Goal: Task Accomplishment & Management: Manage account settings

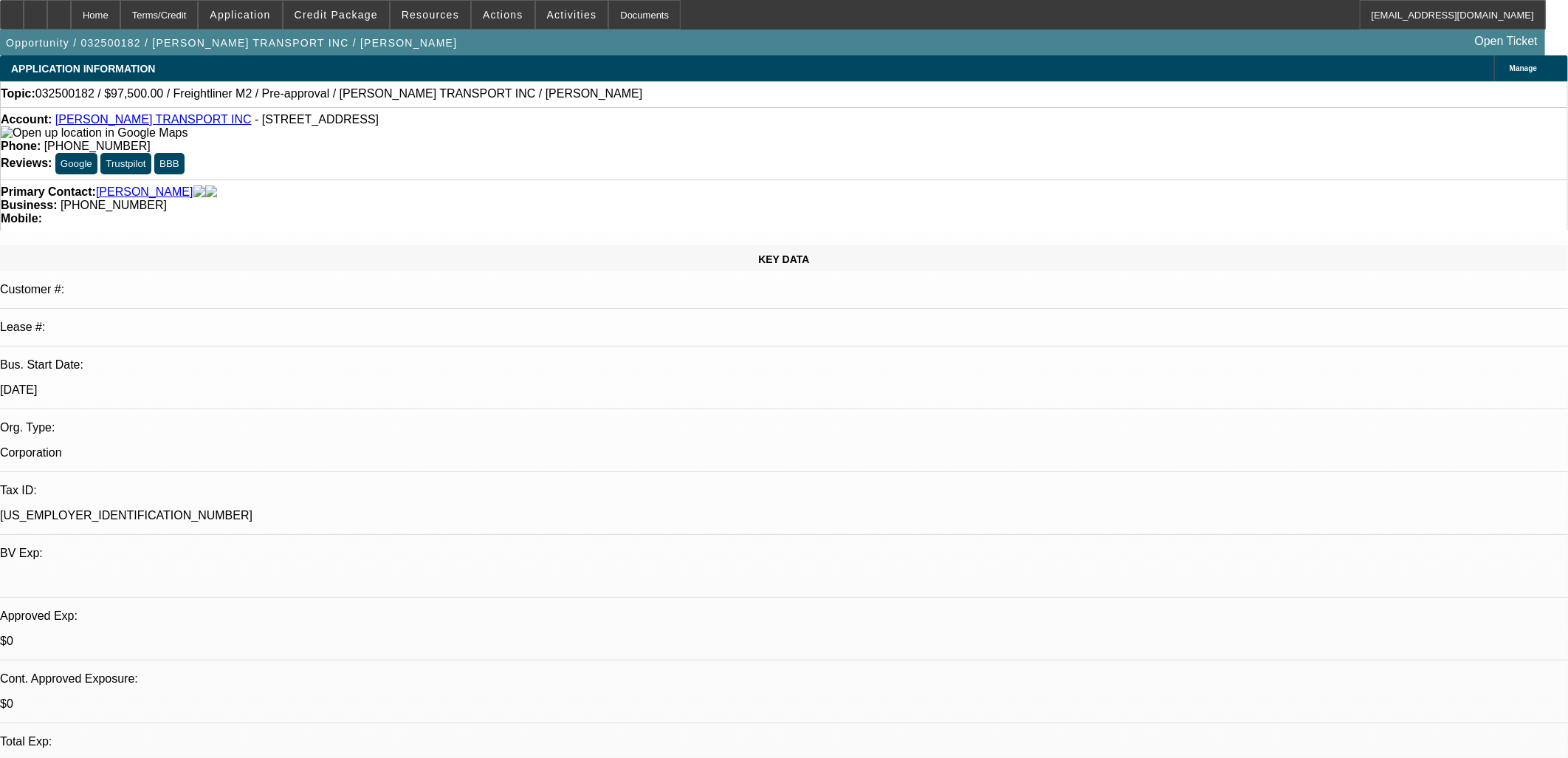
select select "0"
select select "0.1"
select select "0"
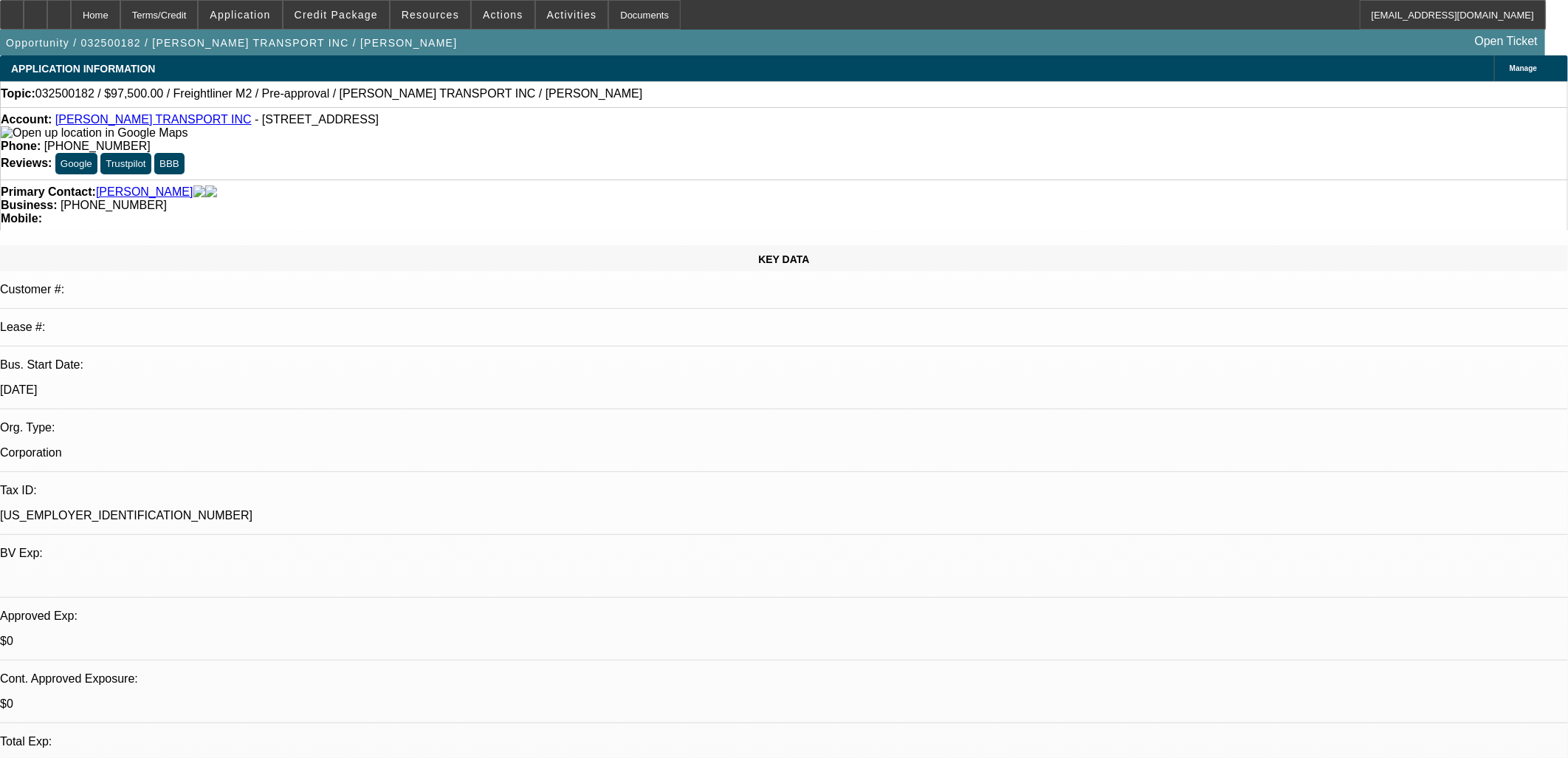
select select "0.1"
select select "0"
select select "0.1"
select select "0"
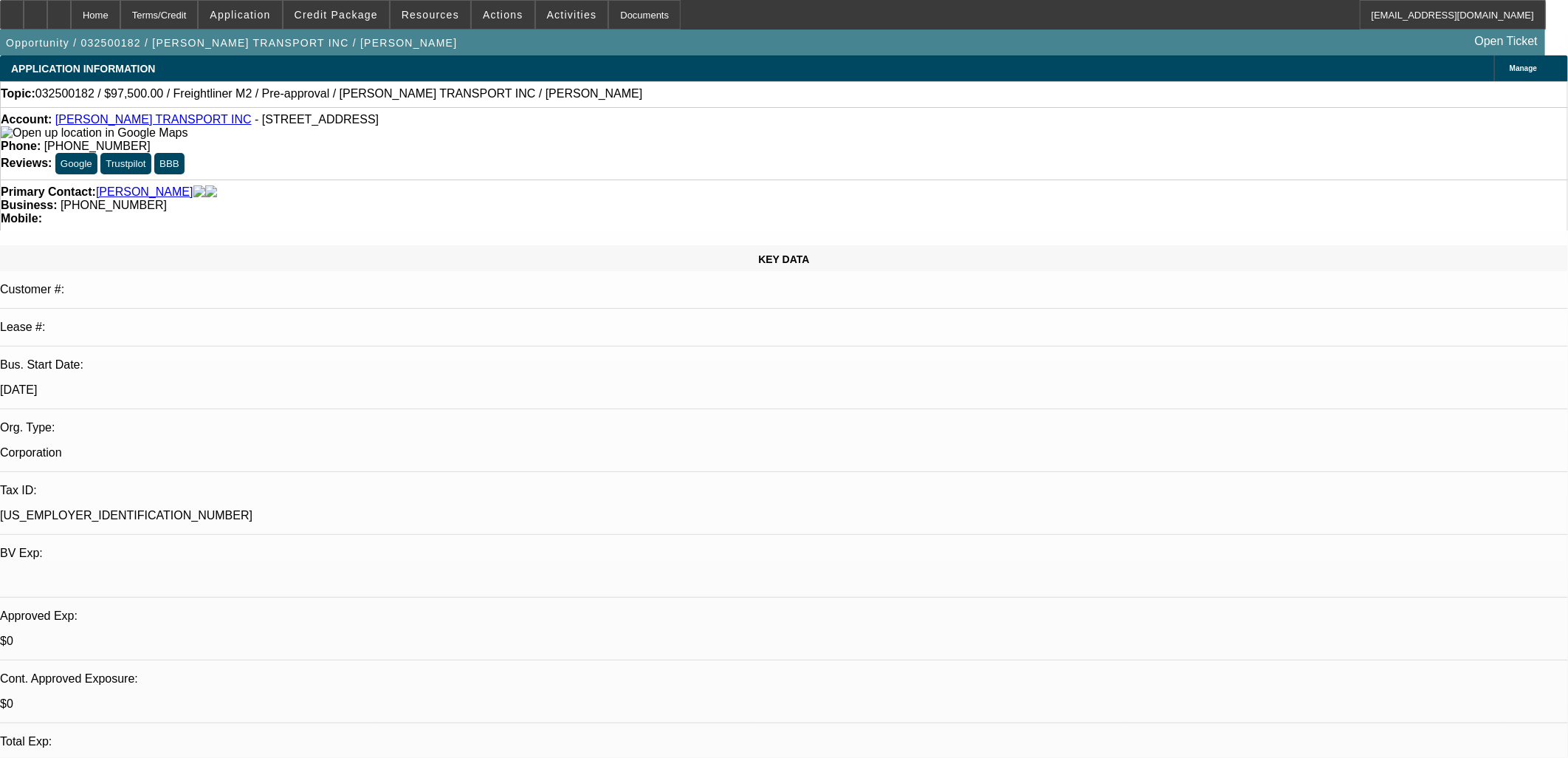
select select "0"
select select "0.1"
select select "1"
select select "4"
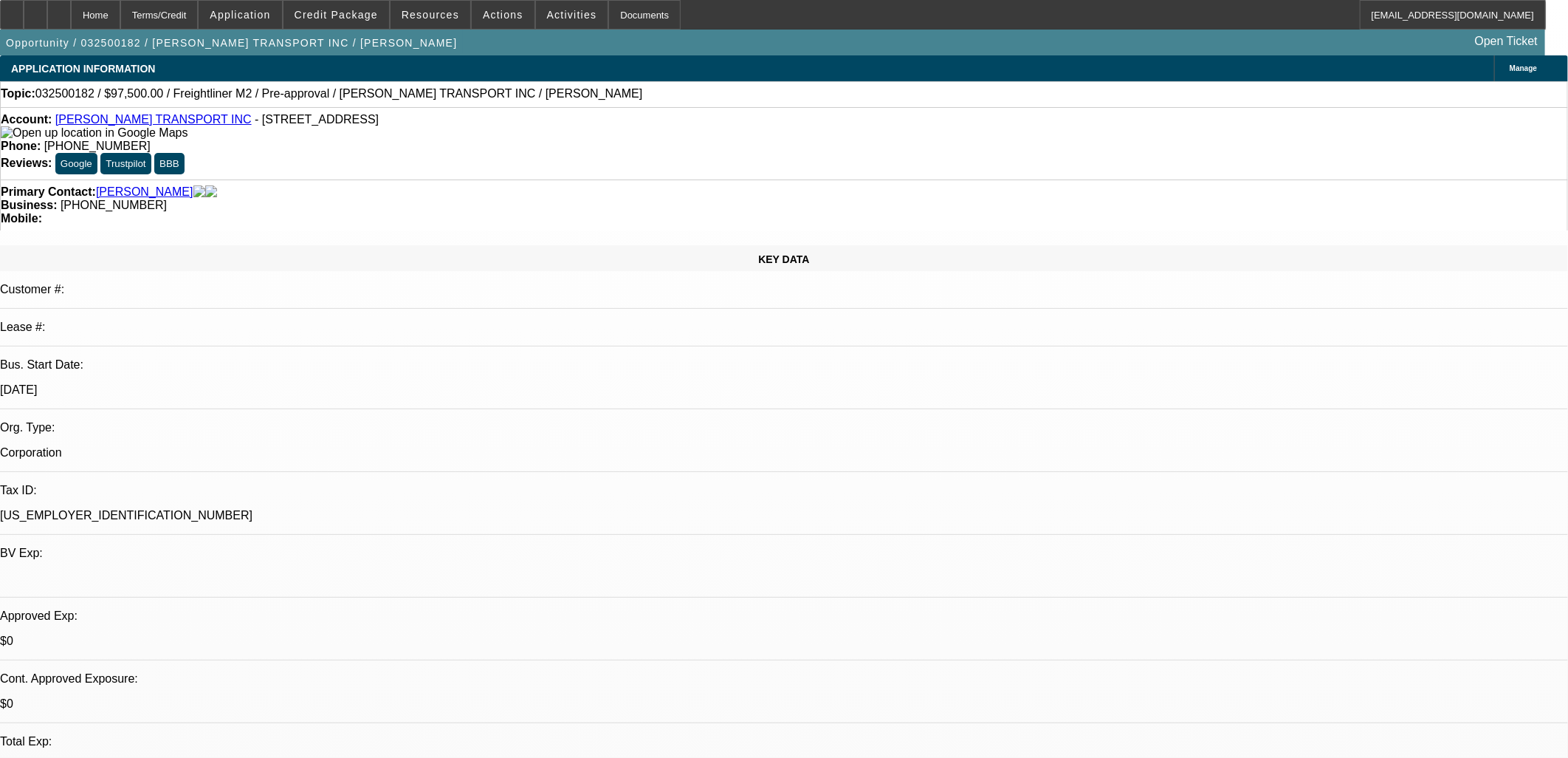
select select "1"
select select "4"
select select "1"
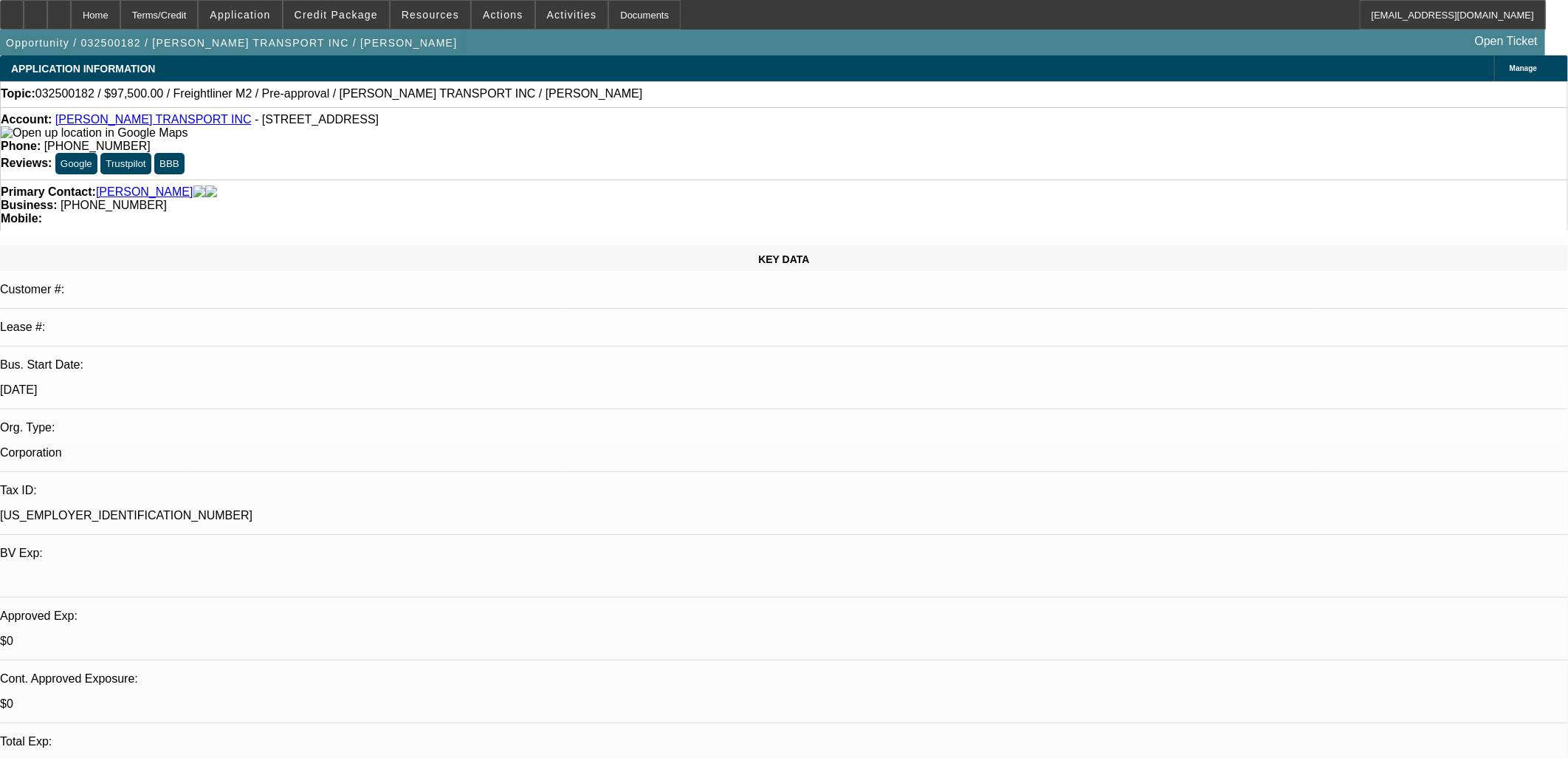
select select "4"
select select "1"
select select "4"
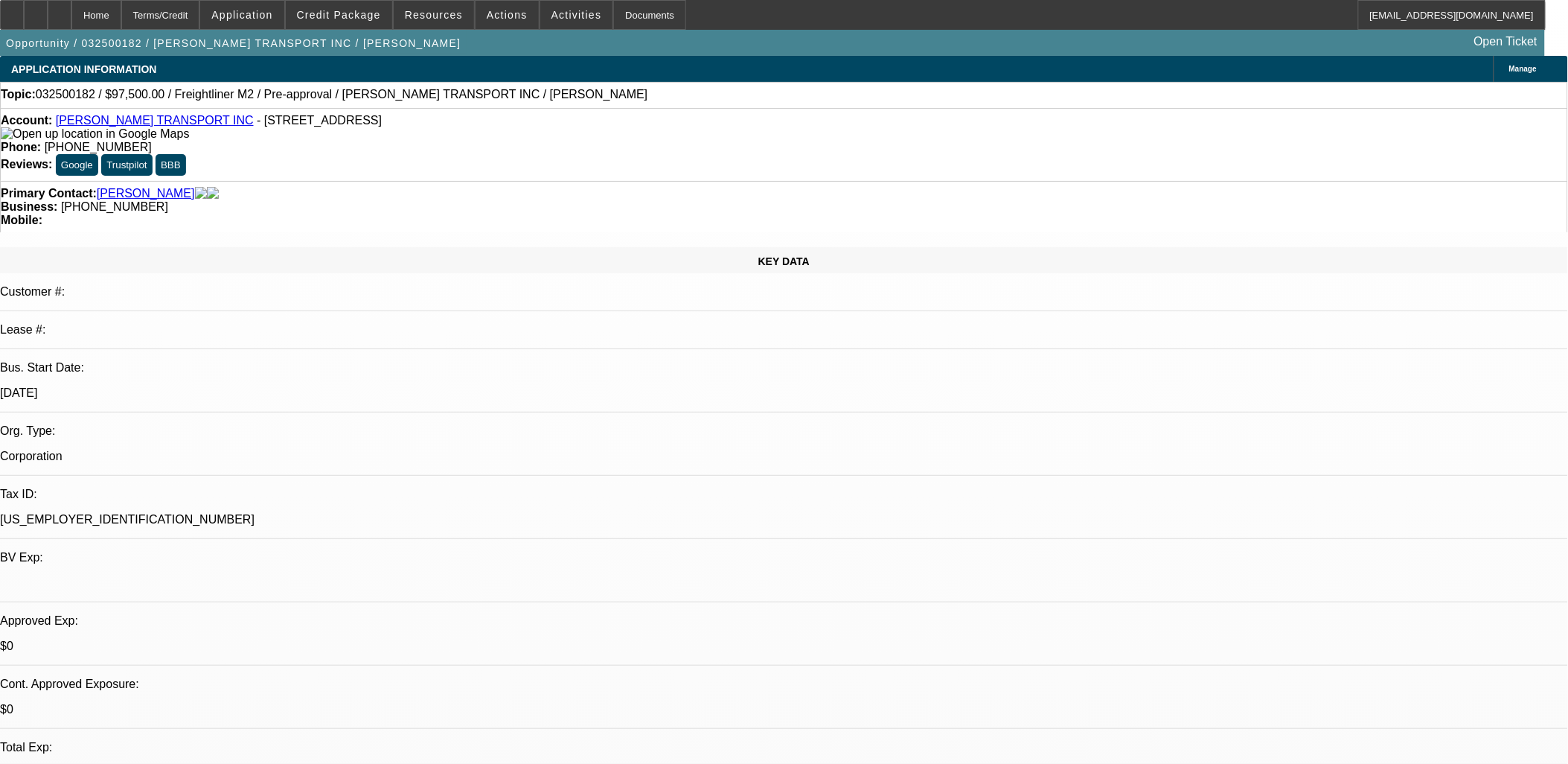
drag, startPoint x: 909, startPoint y: 352, endPoint x: 901, endPoint y: 361, distance: 12.0
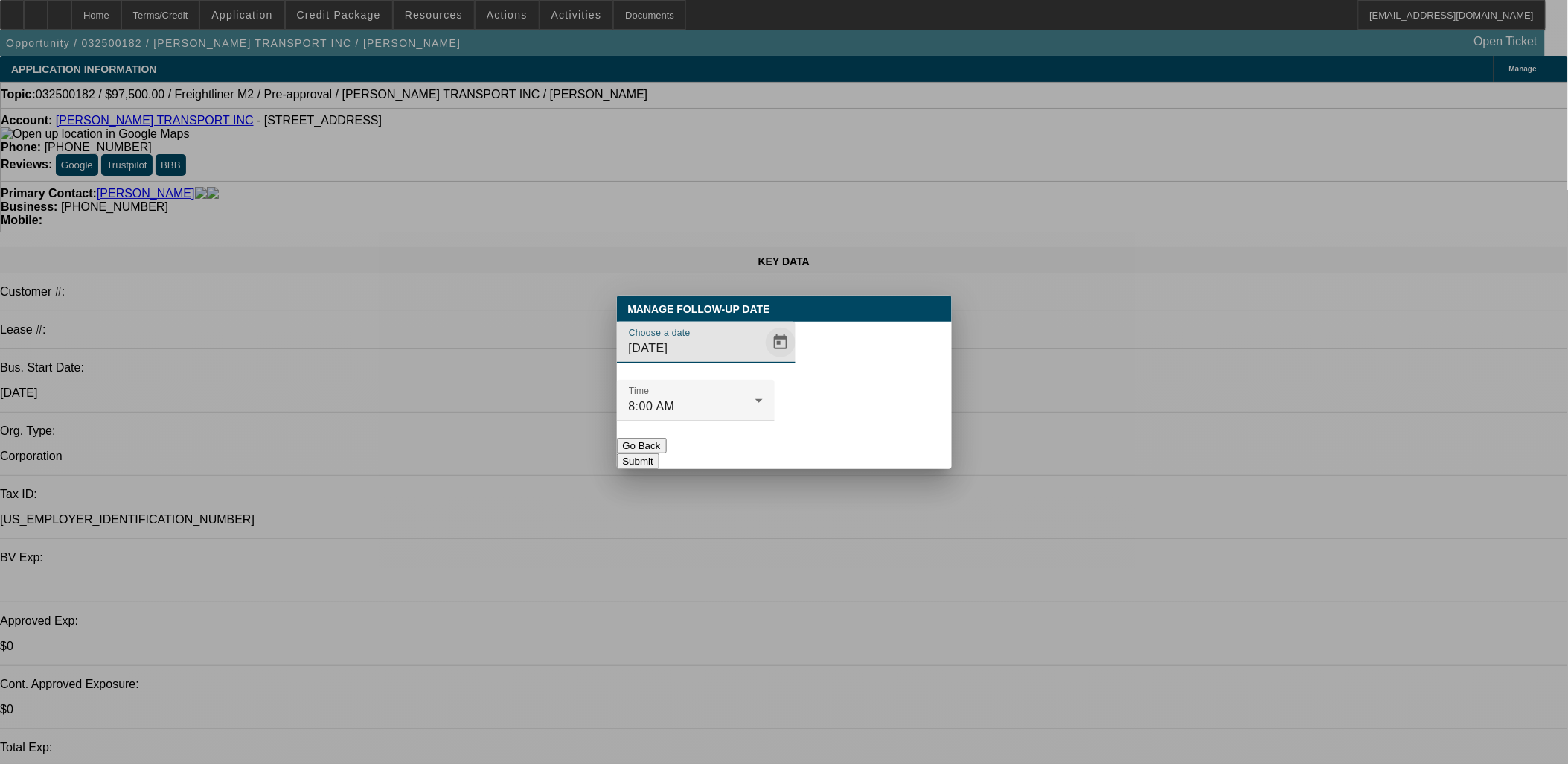
click at [763, 360] on span "Open calendar" at bounding box center [781, 342] width 36 height 36
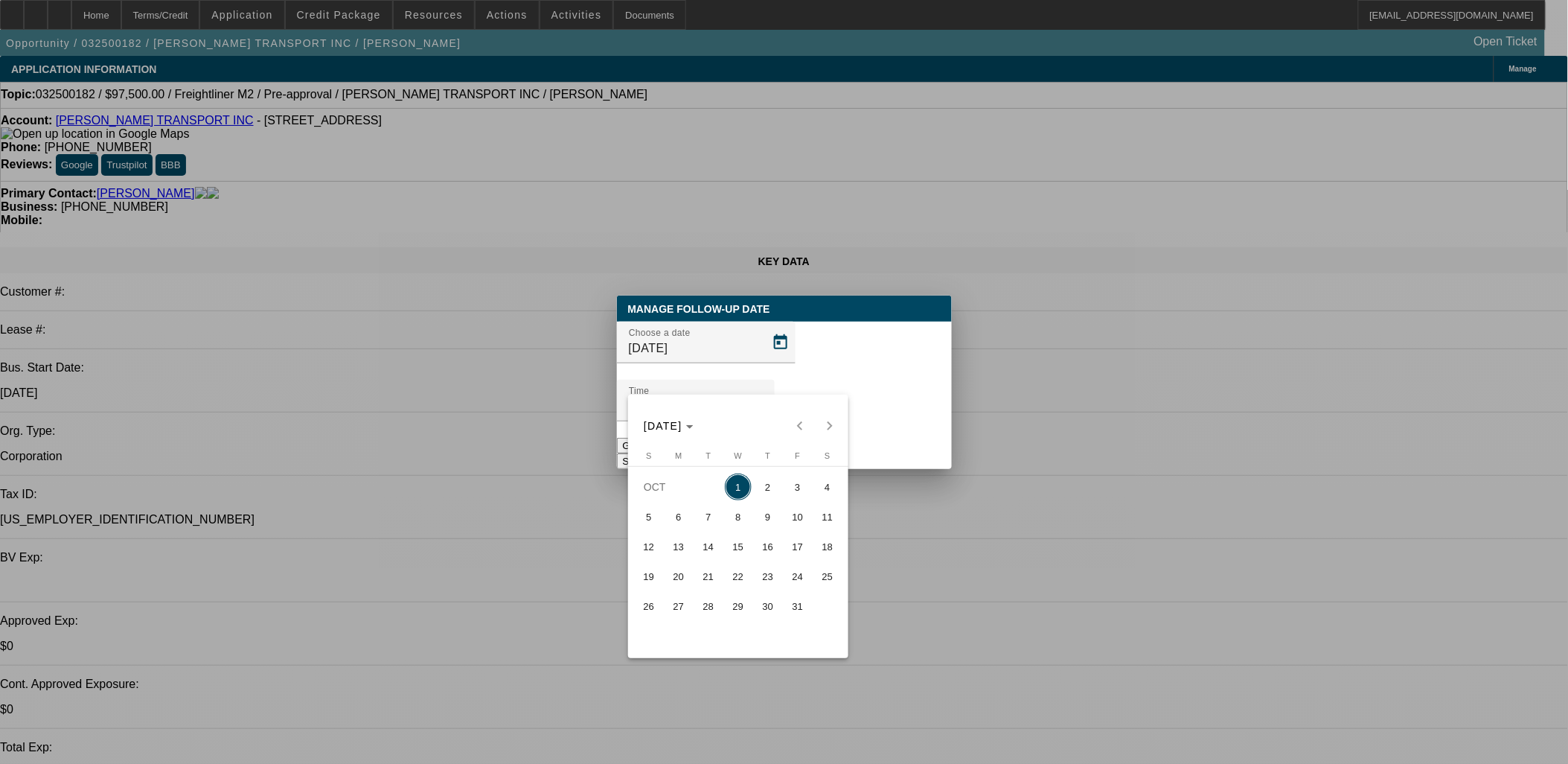
click at [790, 490] on span "3" at bounding box center [797, 486] width 26 height 27
type input "10/3/2025"
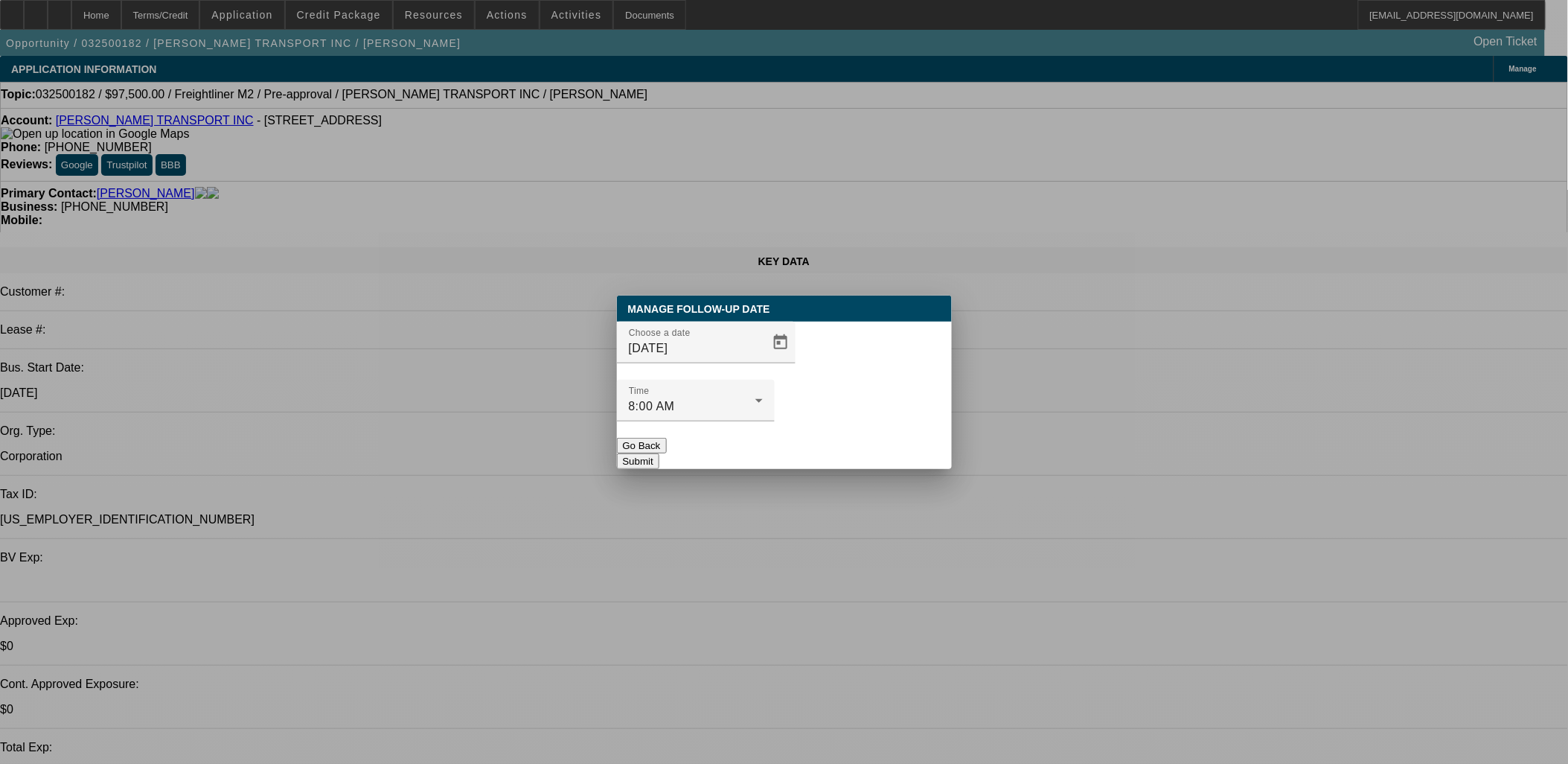
click at [659, 453] on button "Submit" at bounding box center [638, 461] width 42 height 16
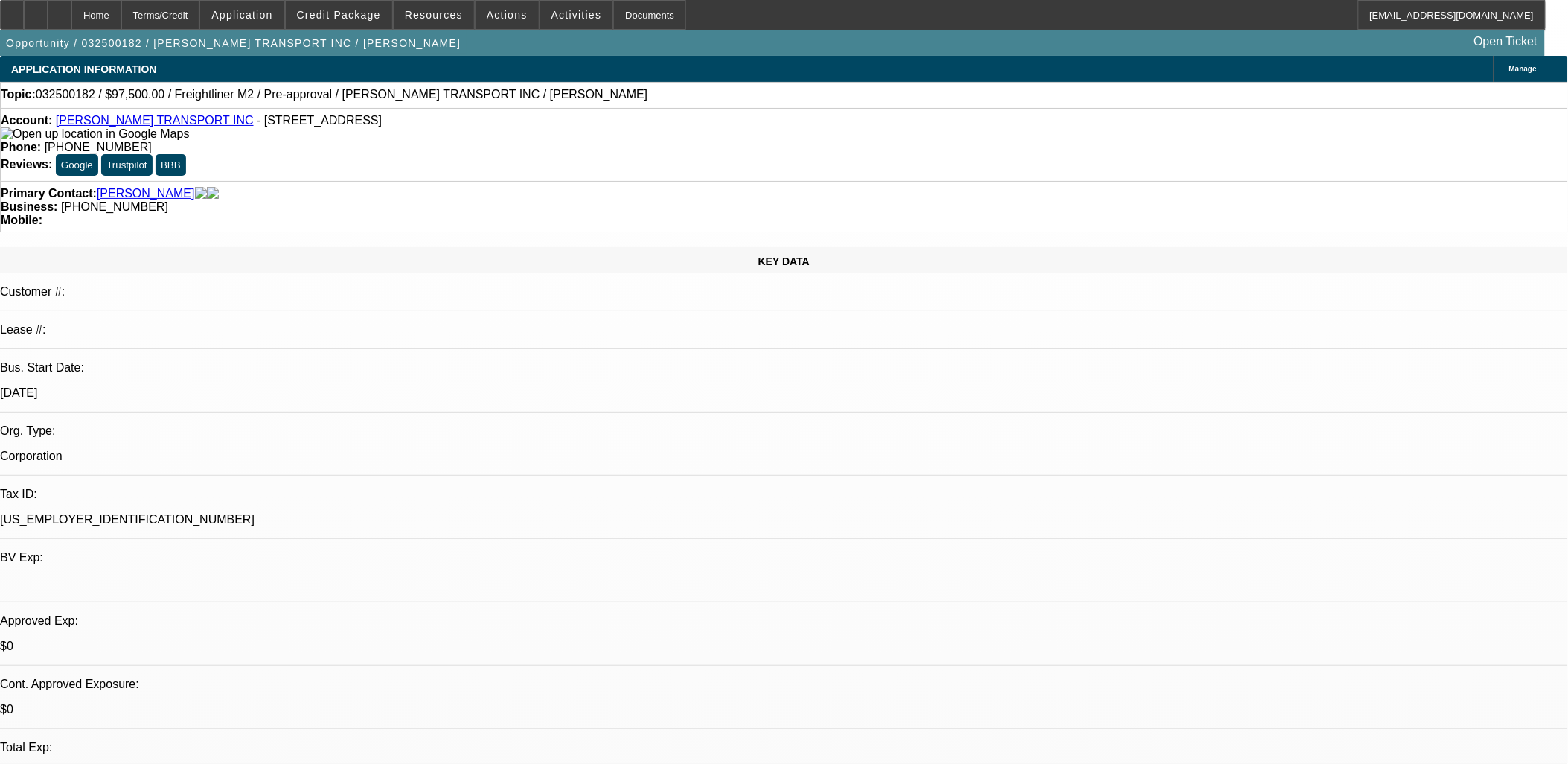
drag, startPoint x: 865, startPoint y: 421, endPoint x: 620, endPoint y: 423, distance: 245.0
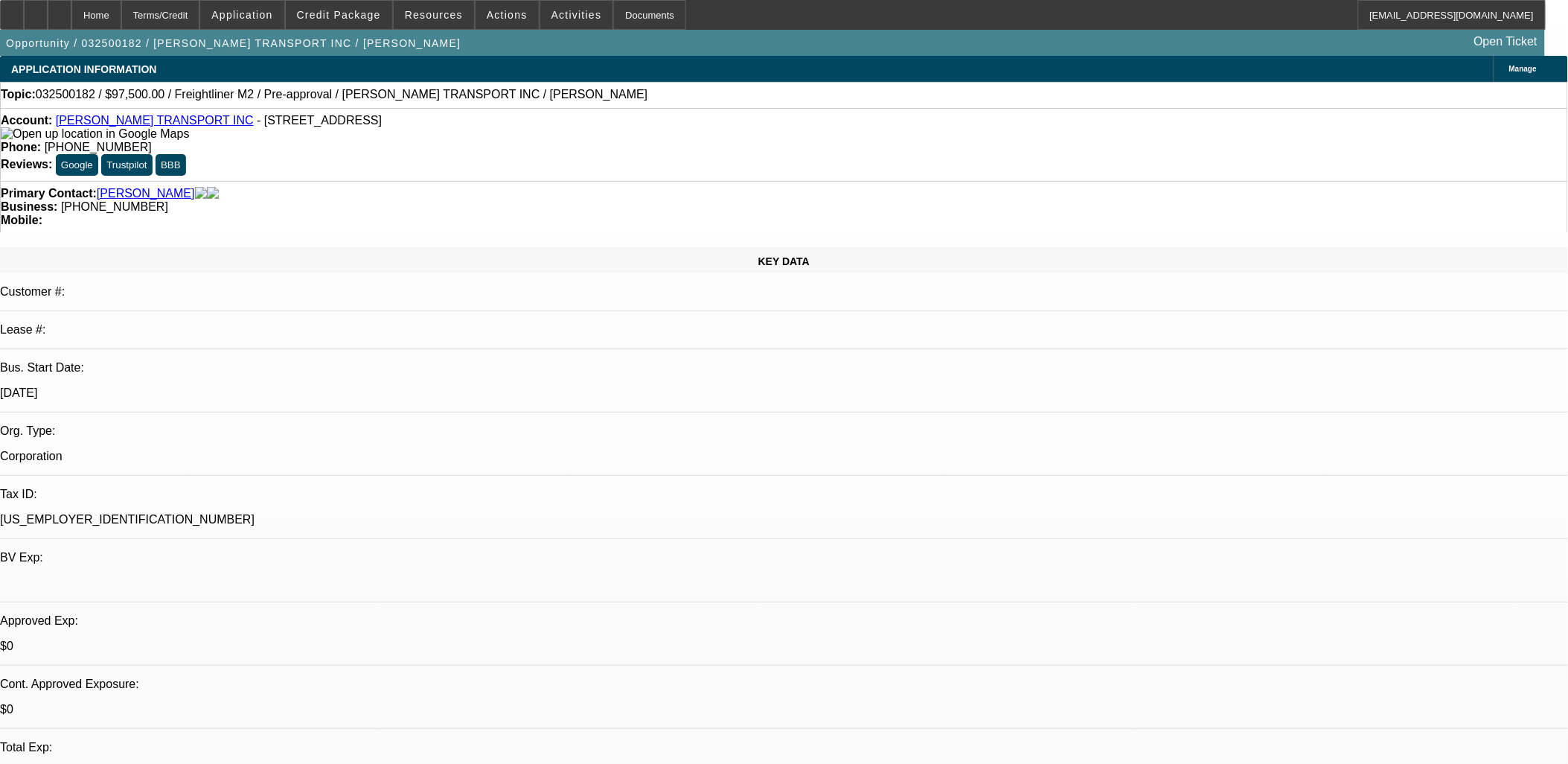
drag, startPoint x: 618, startPoint y: 426, endPoint x: 534, endPoint y: 423, distance: 84.1
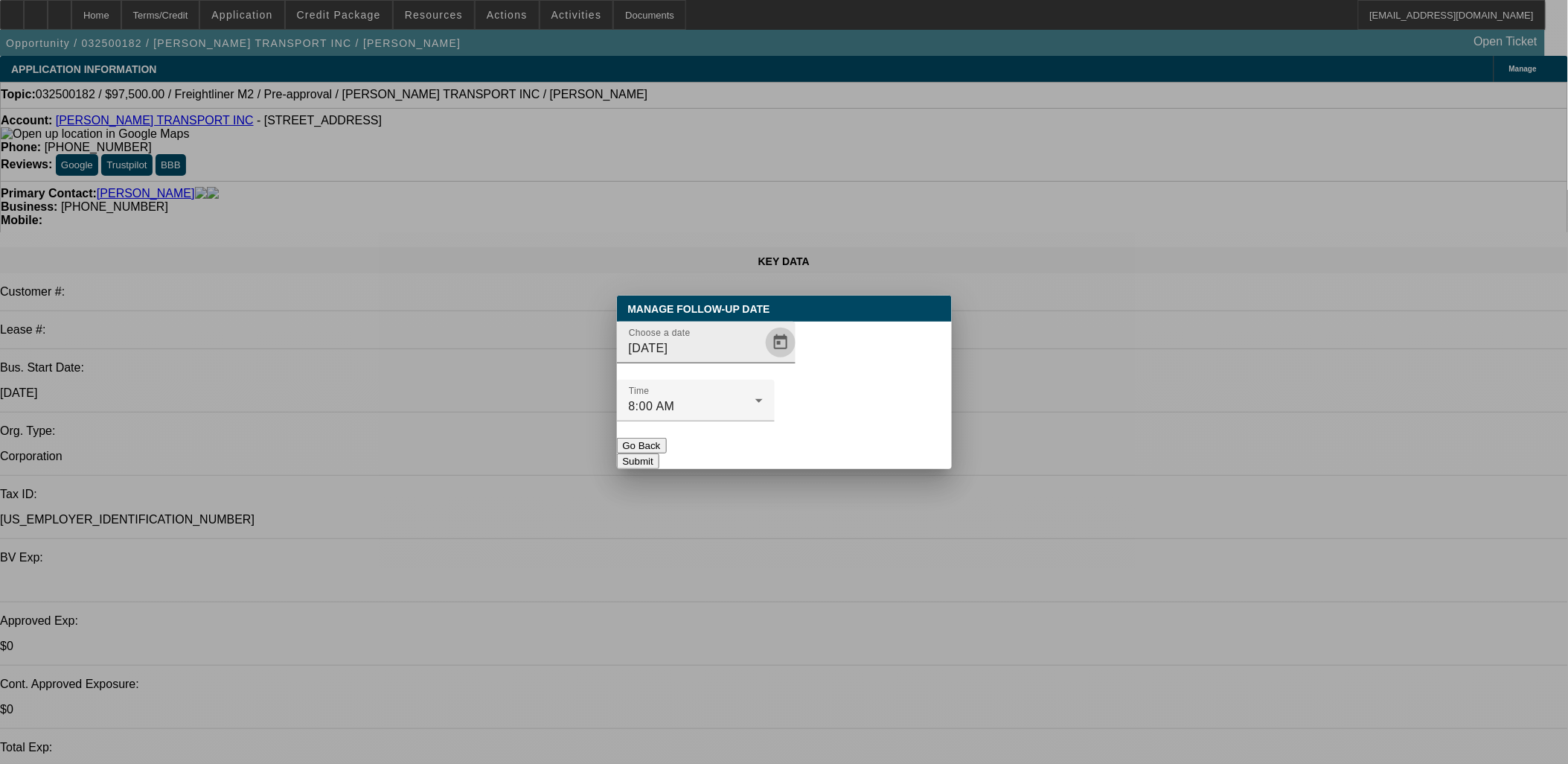
click at [763, 360] on span "Open calendar" at bounding box center [781, 342] width 36 height 36
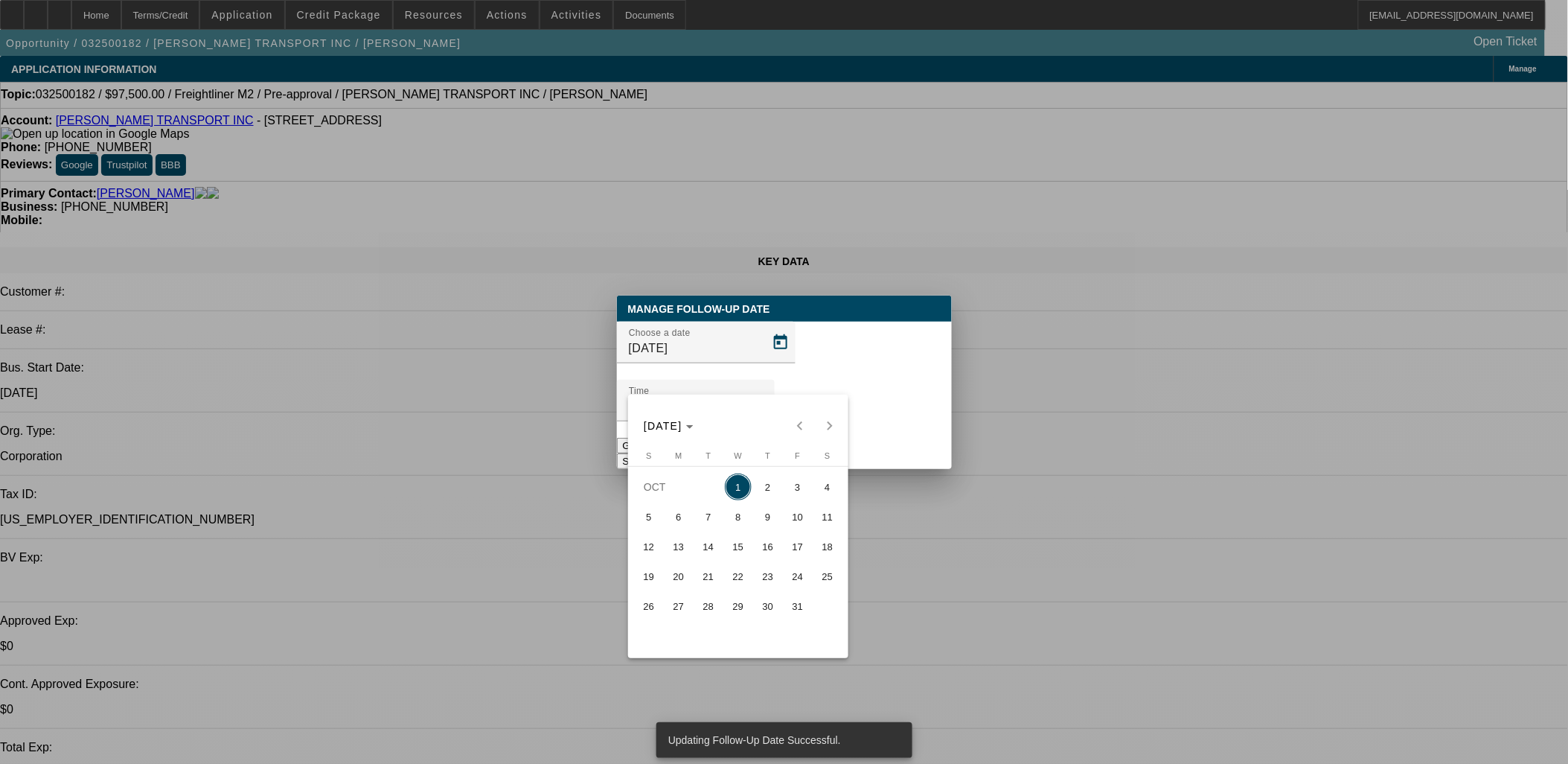
click at [678, 551] on span "13" at bounding box center [679, 546] width 26 height 27
type input "10/13/2025"
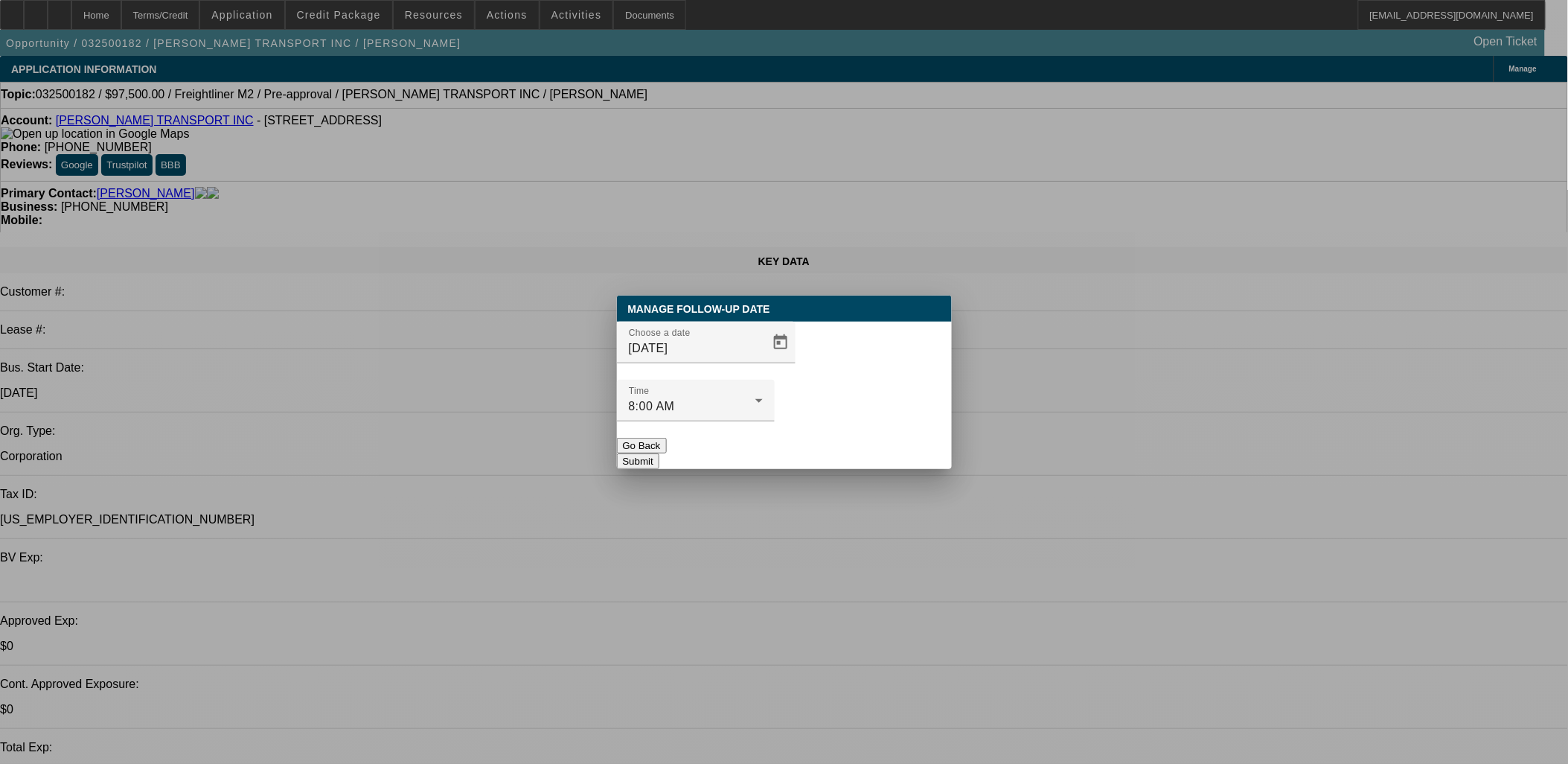
click at [659, 453] on button "Submit" at bounding box center [638, 461] width 42 height 16
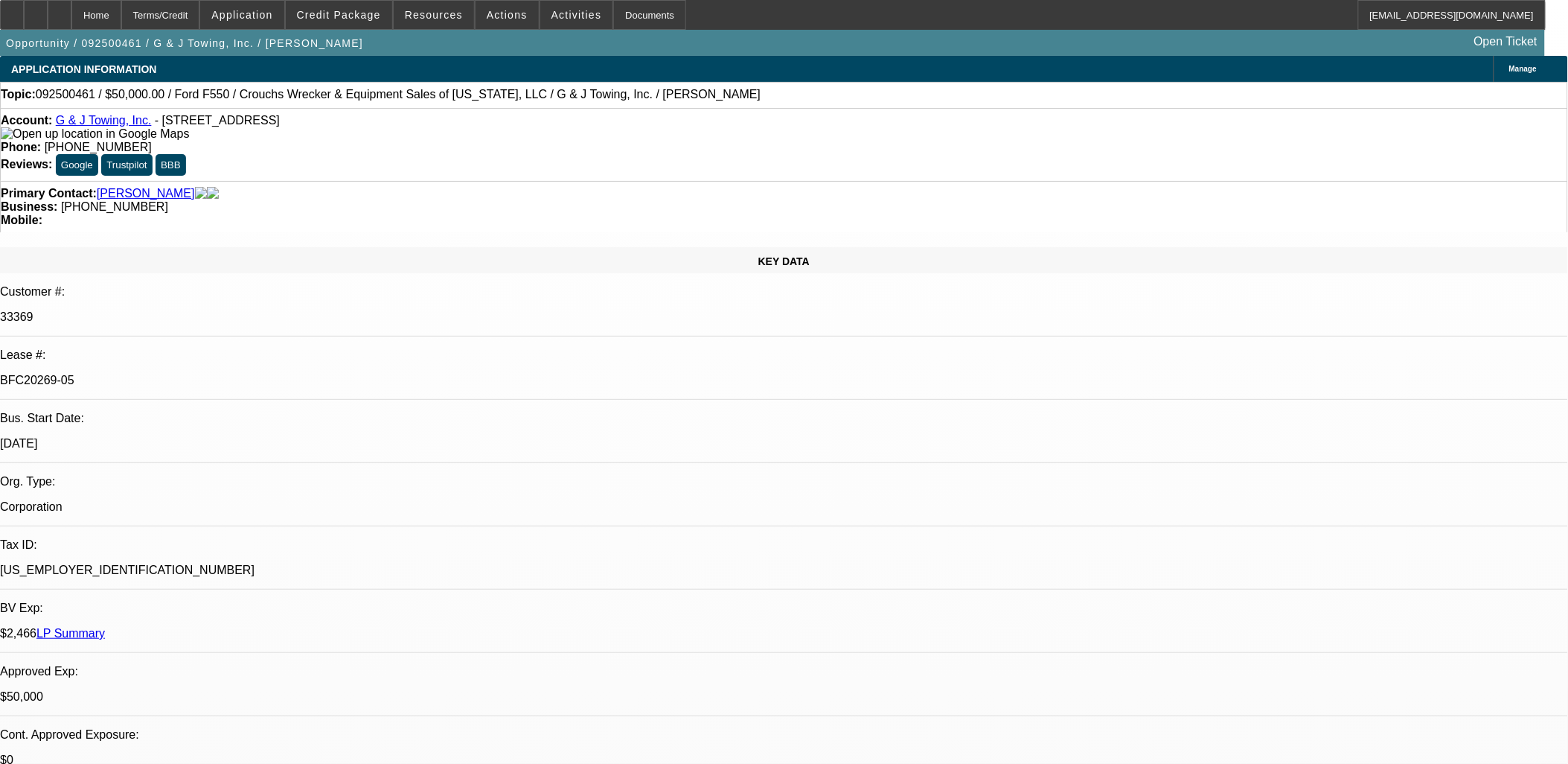
select select "0"
select select "2"
select select "0"
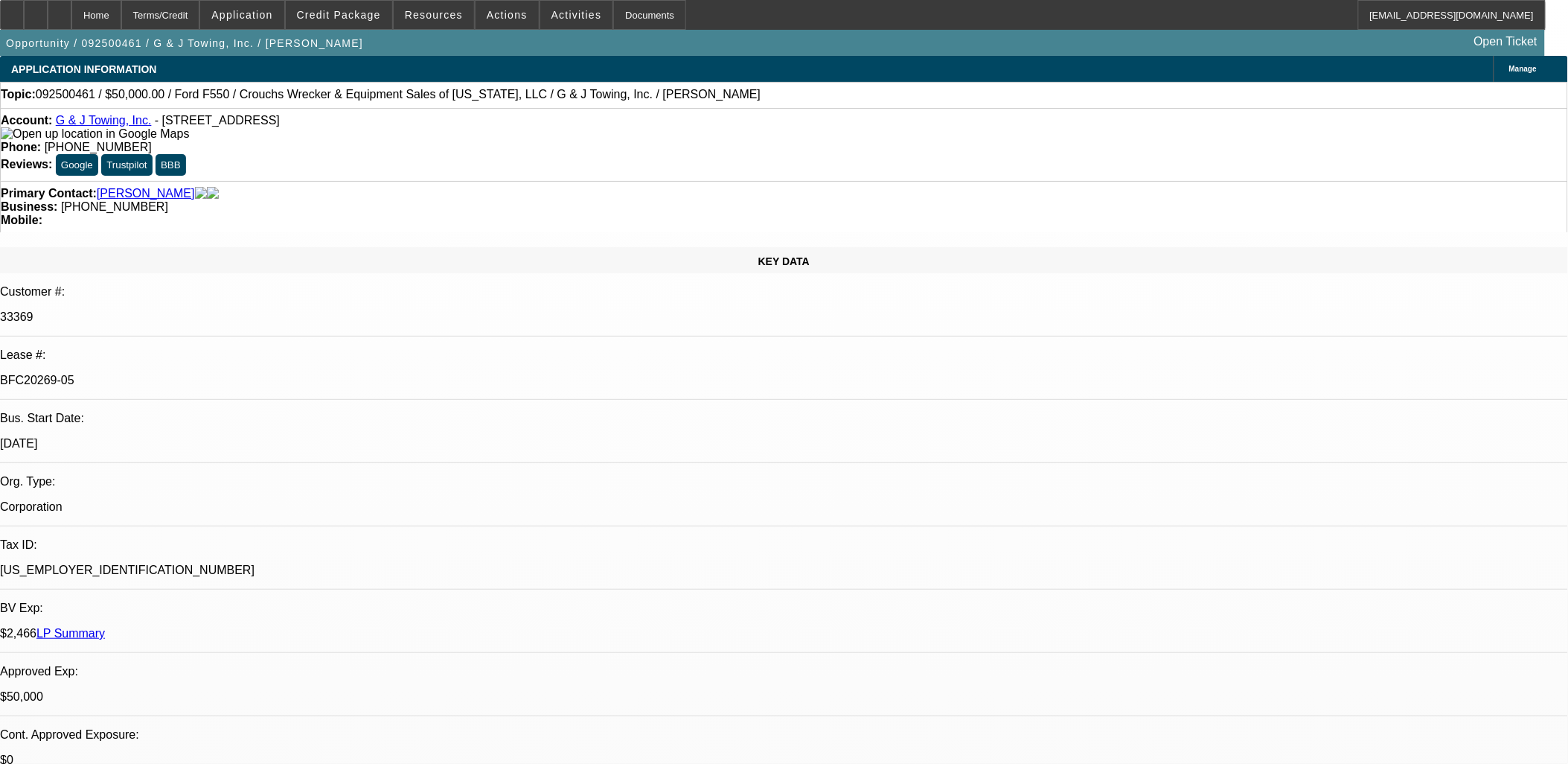
select select "0"
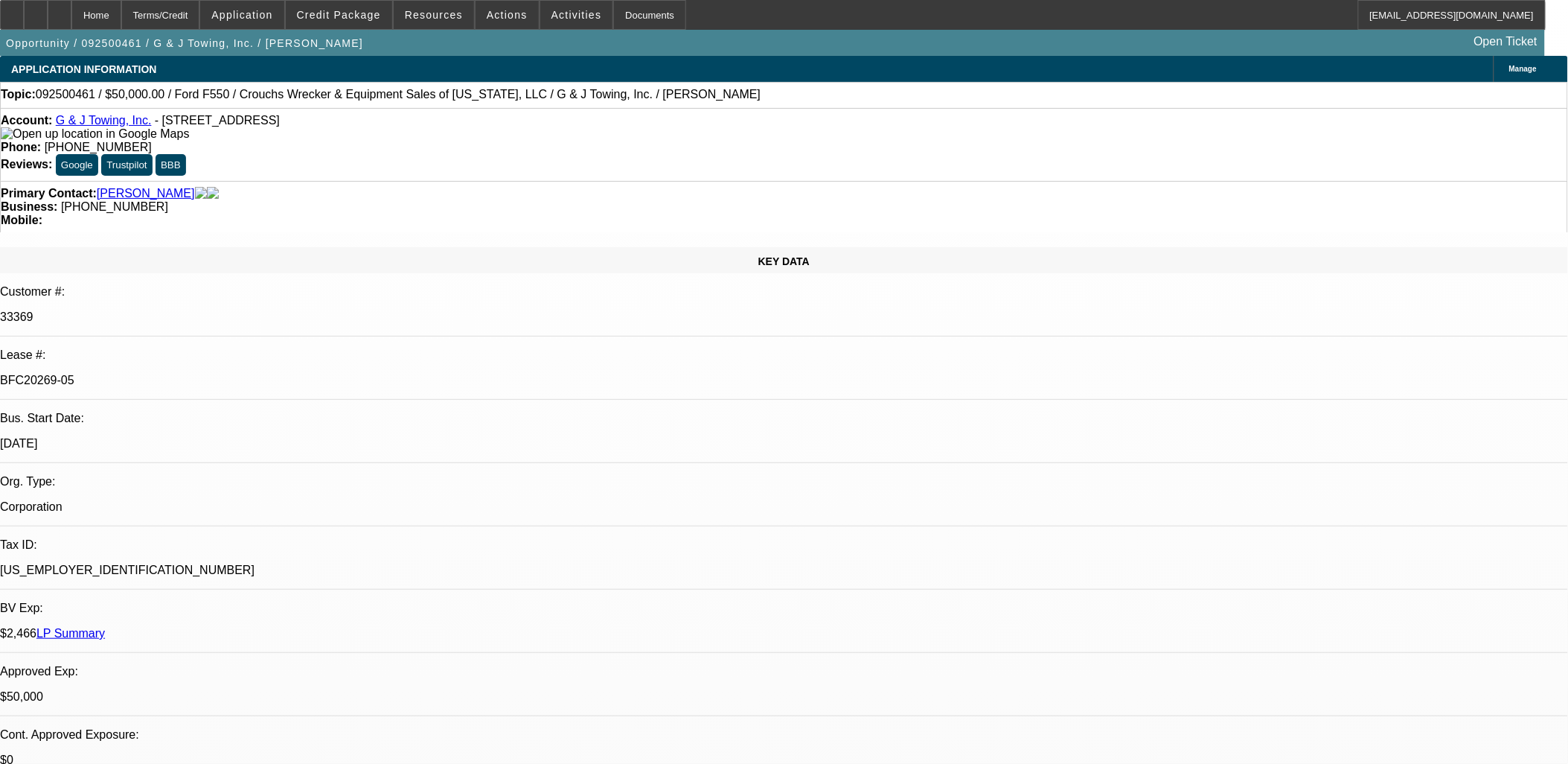
select select "0"
select select "1"
select select "2"
select select "6"
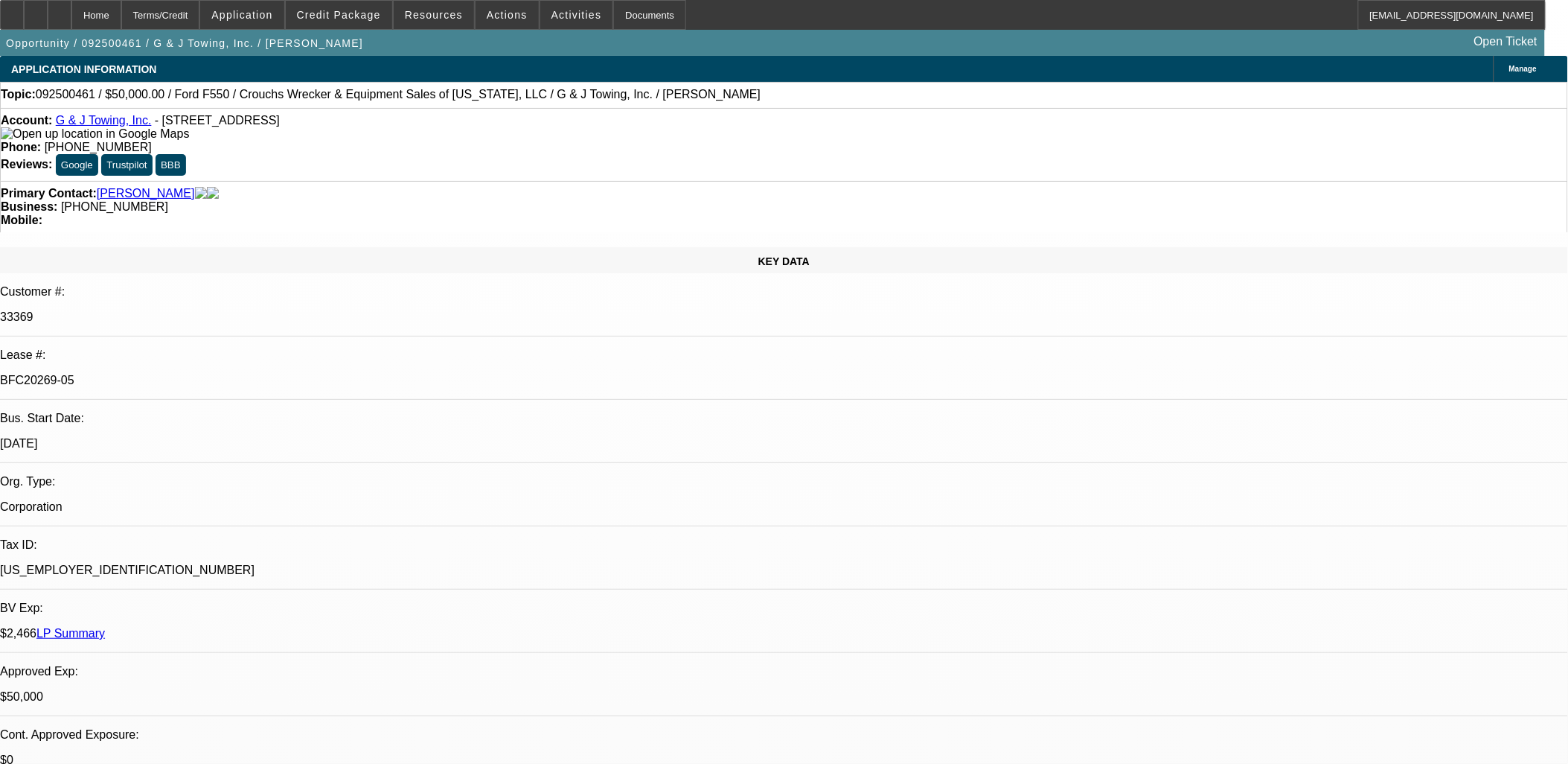
select select "1"
select select "6"
select select "1"
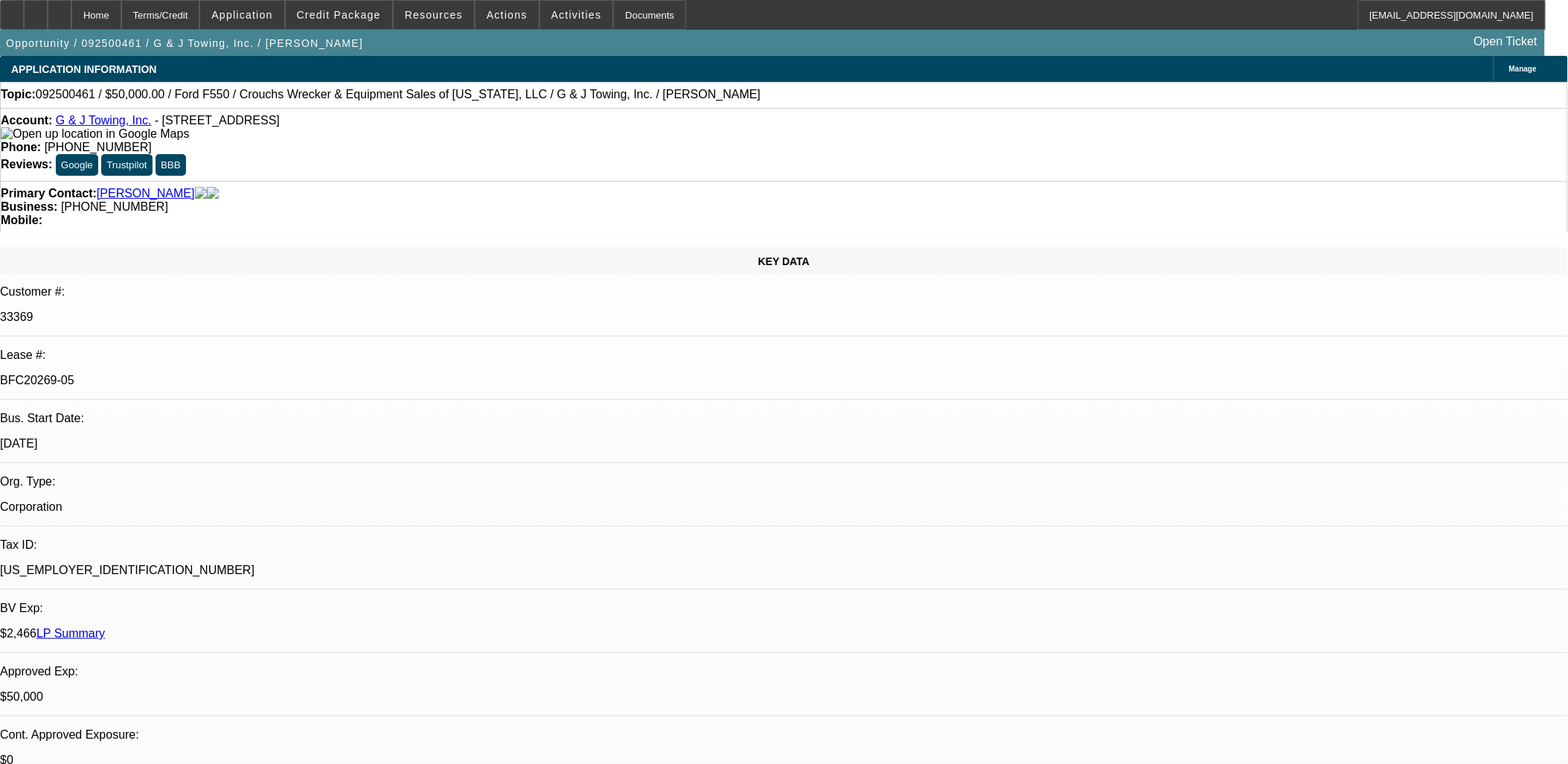
select select "6"
select select "1"
select select "6"
click at [560, 18] on span "Activities" at bounding box center [576, 14] width 51 height 12
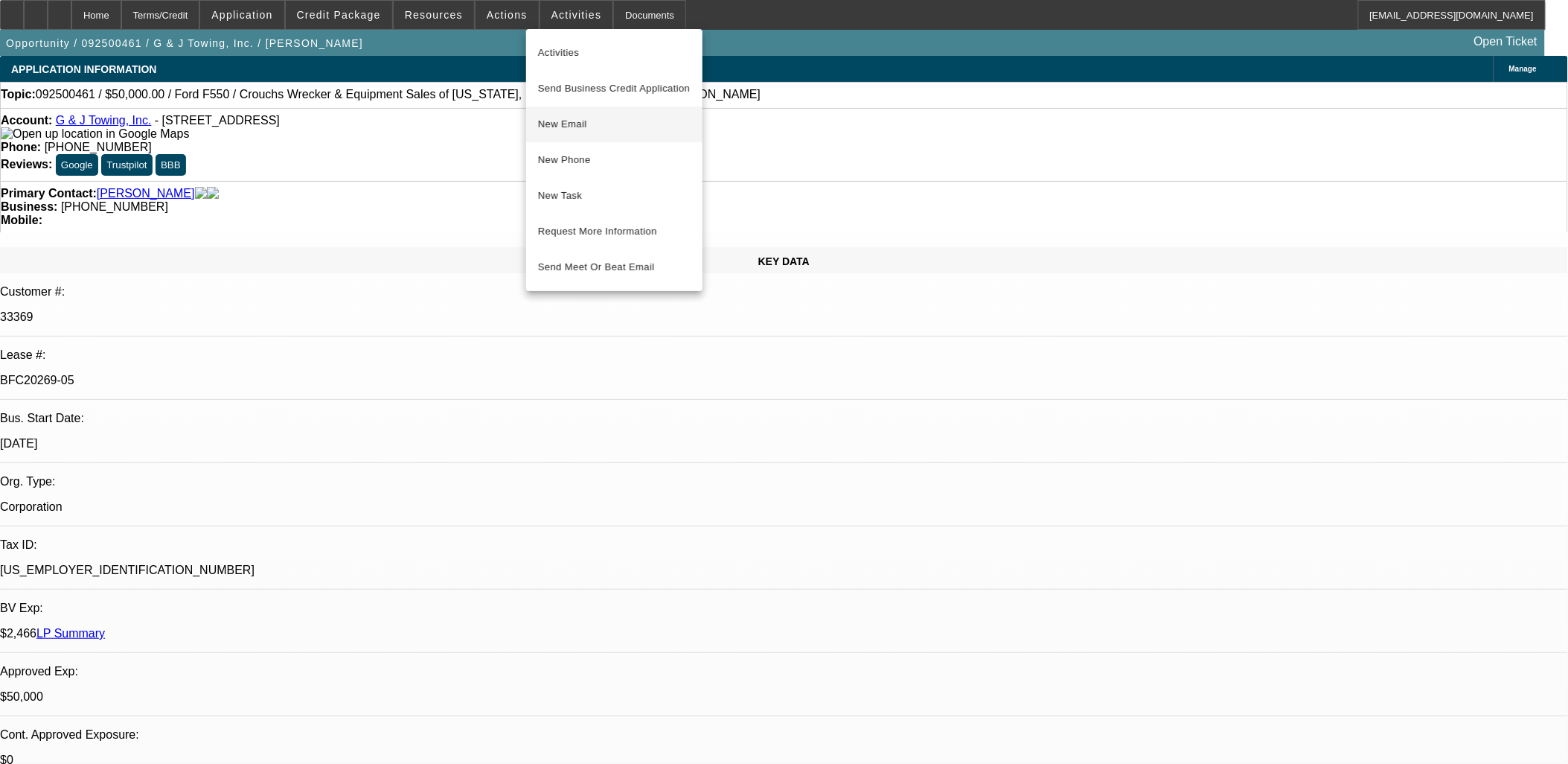
click at [605, 126] on span "New Email" at bounding box center [614, 124] width 153 height 18
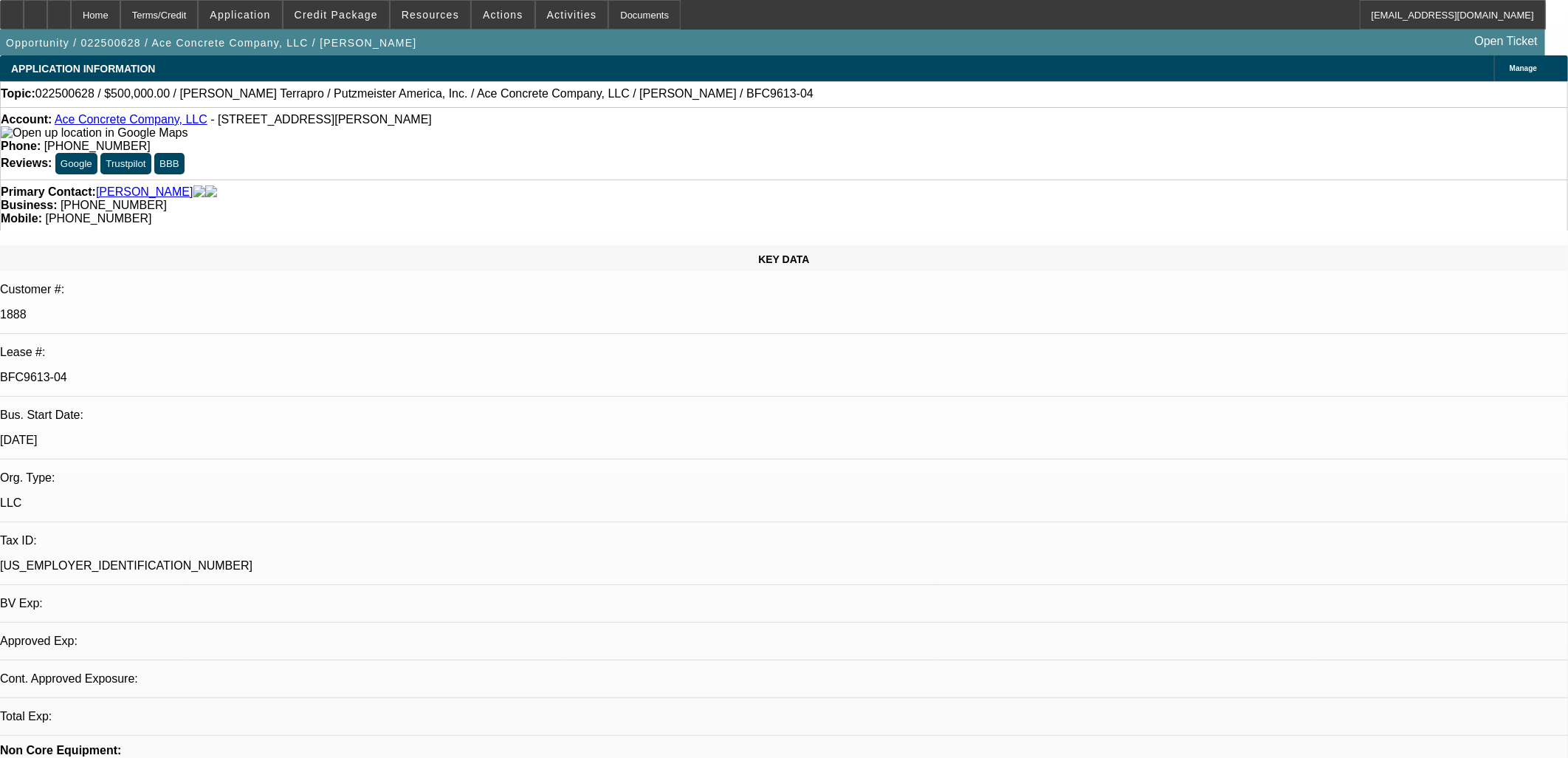
select select "0"
select select "3"
select select "0"
select select "6"
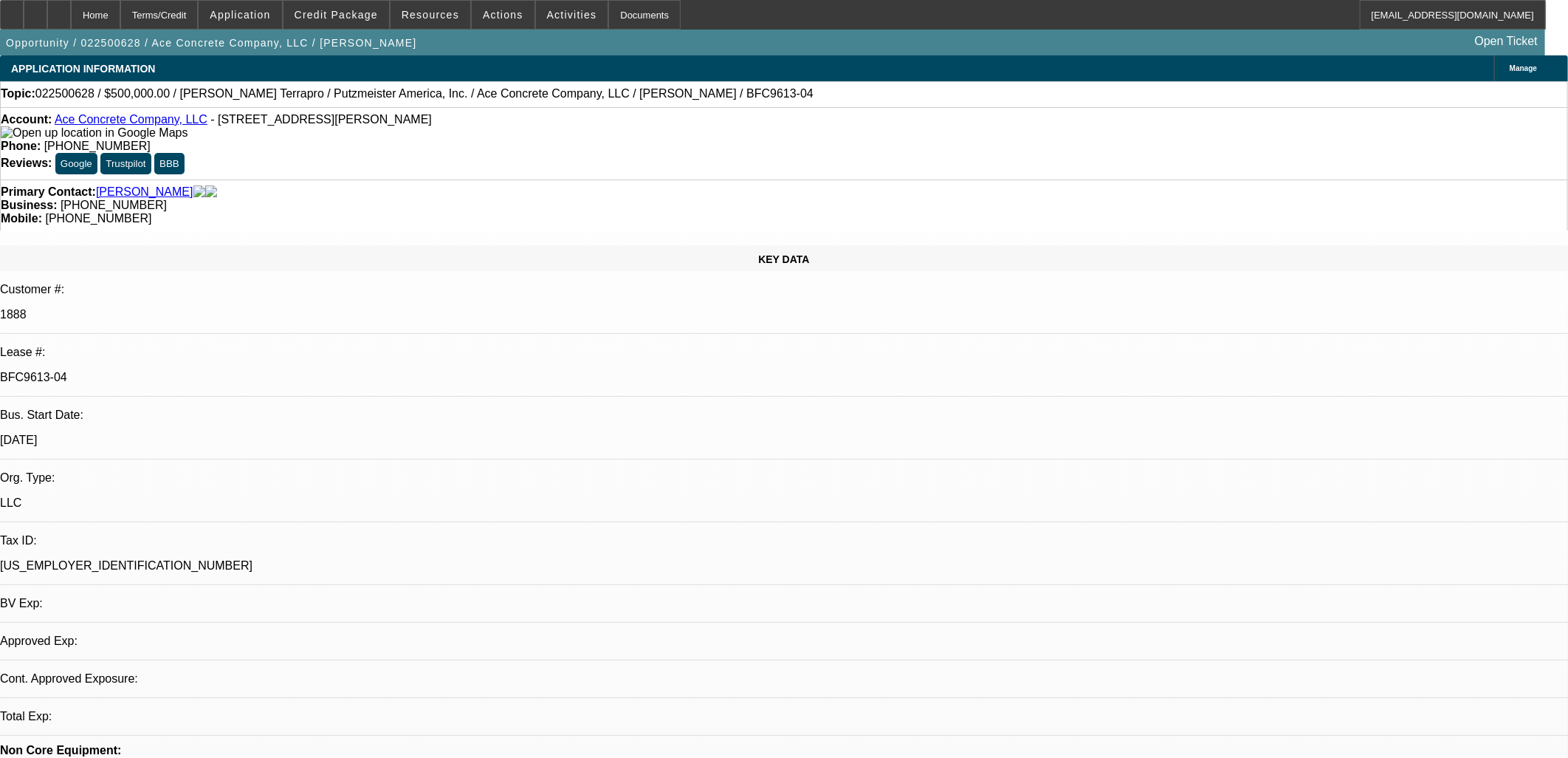
select select "0"
select select "3"
select select "0"
select select "6"
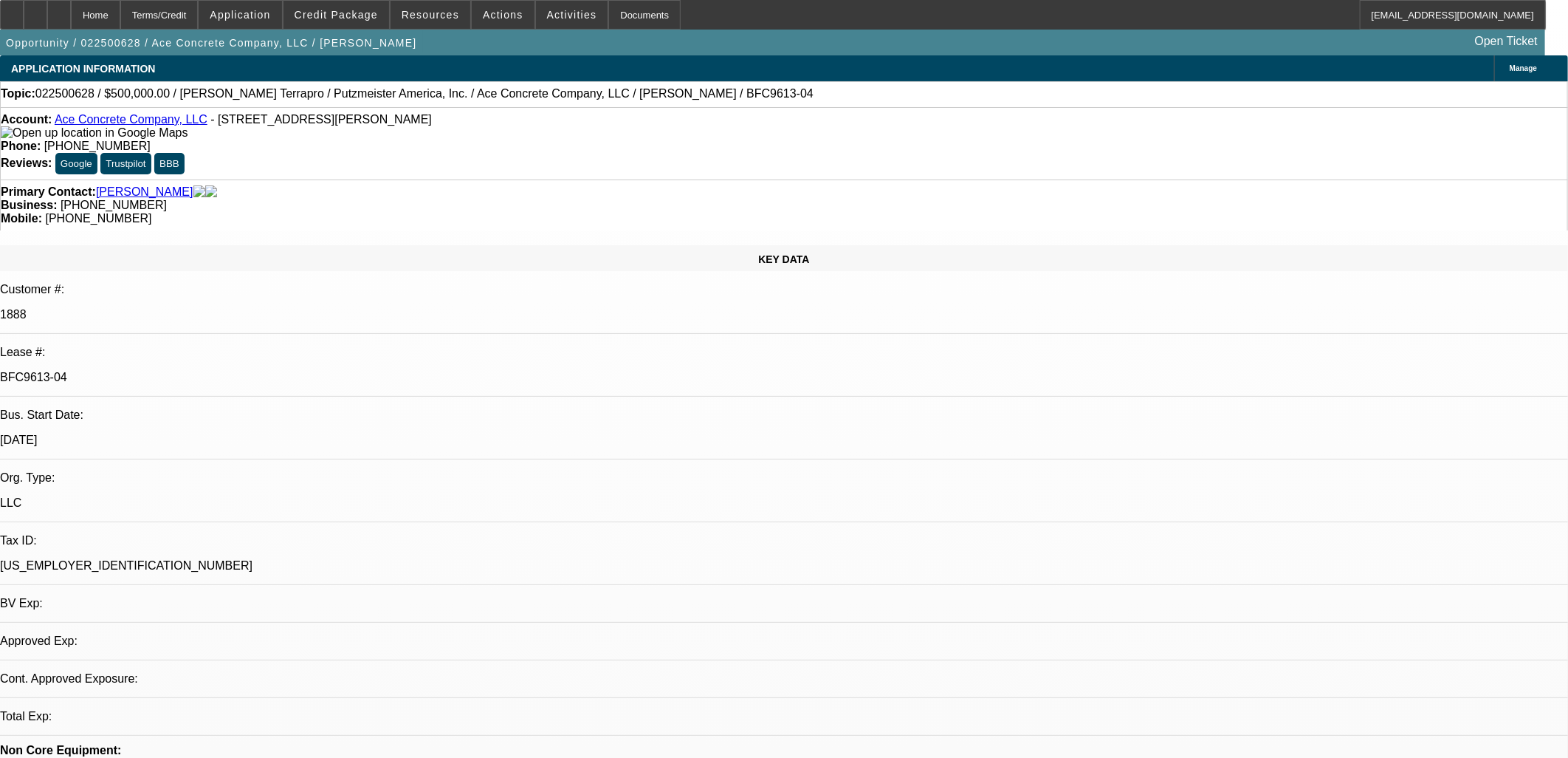
select select "0"
select select "3"
select select "0"
select select "6"
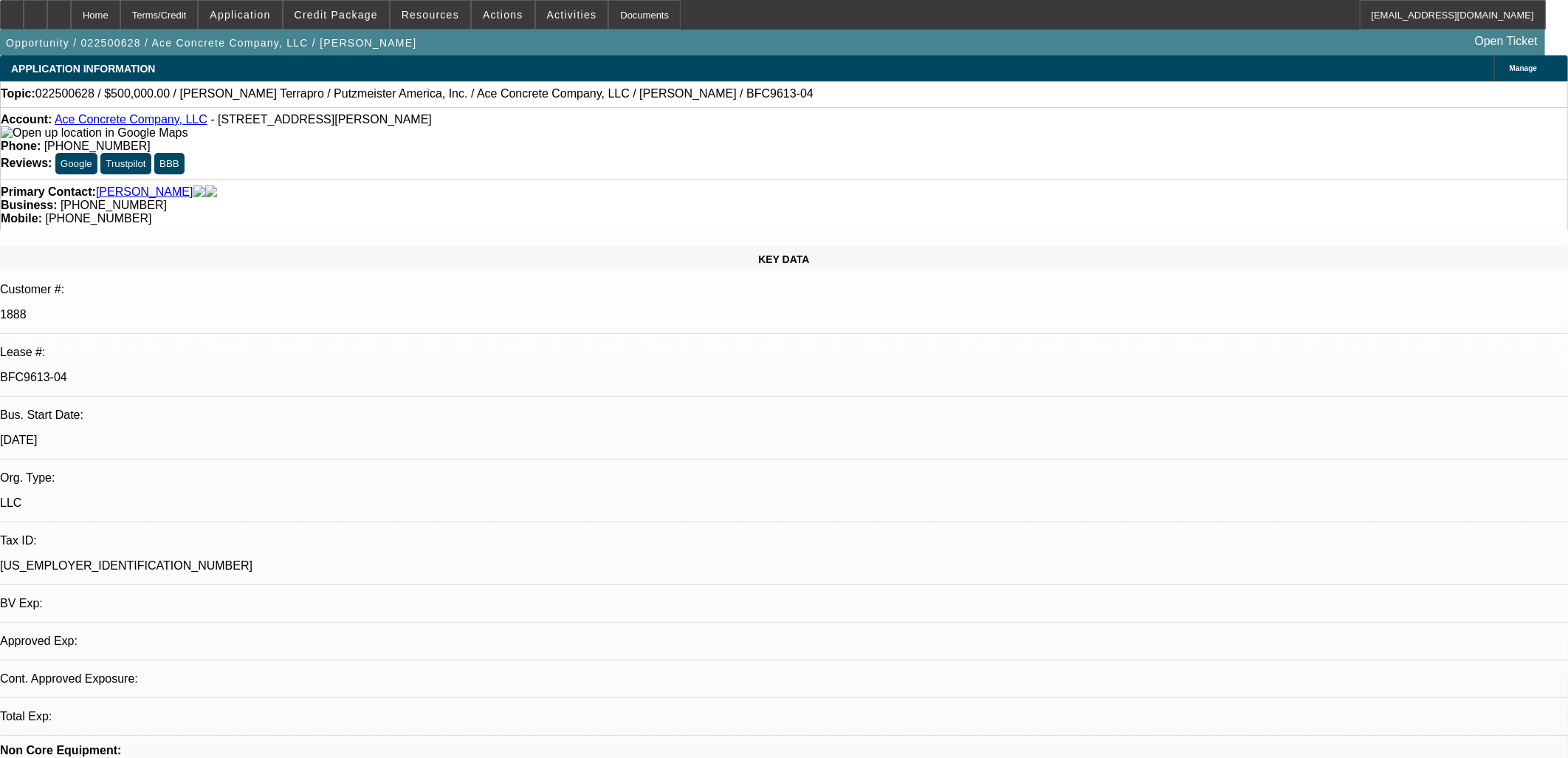
select select "0"
select select "2"
select select "0"
select select "6"
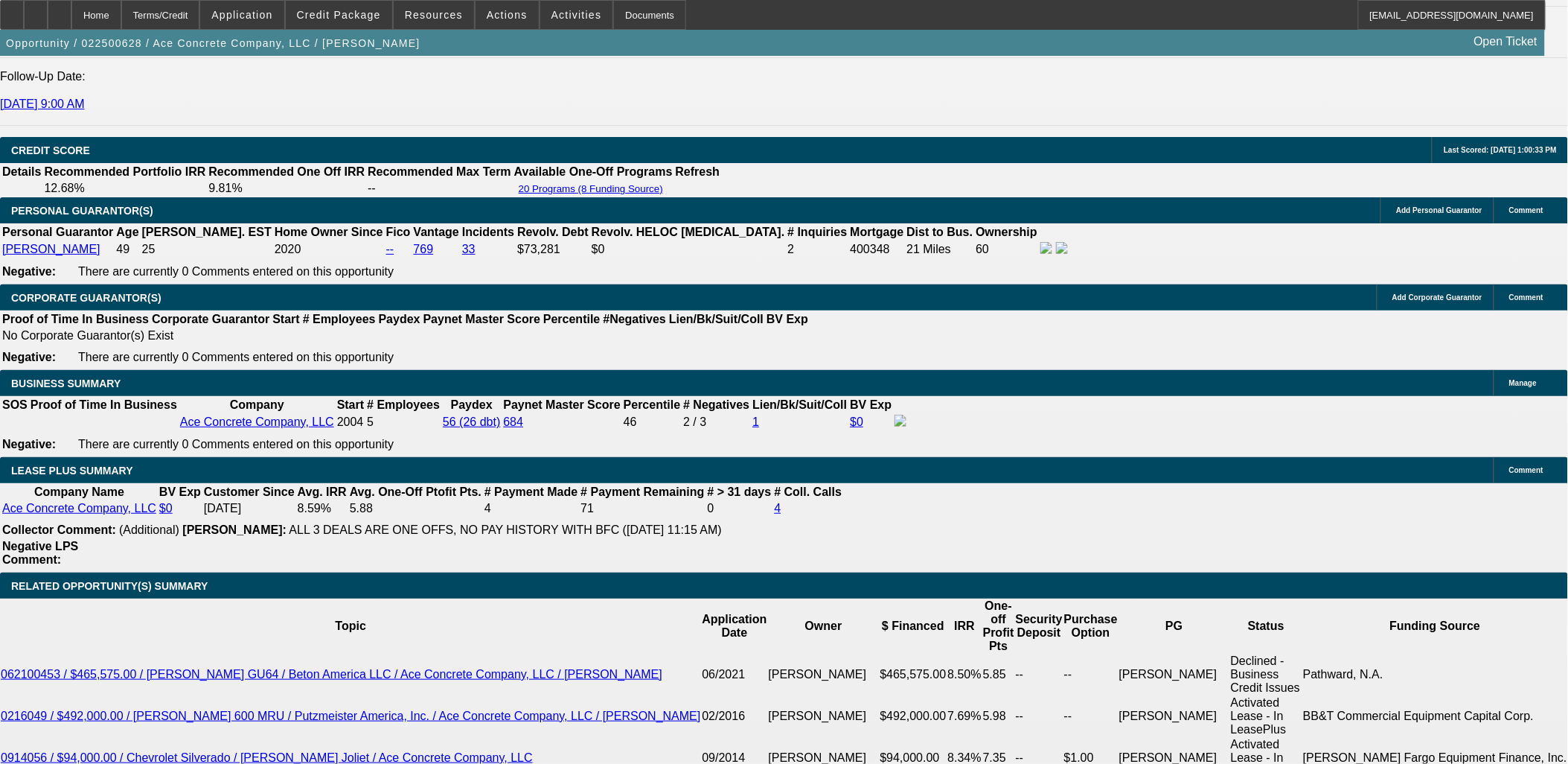
scroll to position [2315, 0]
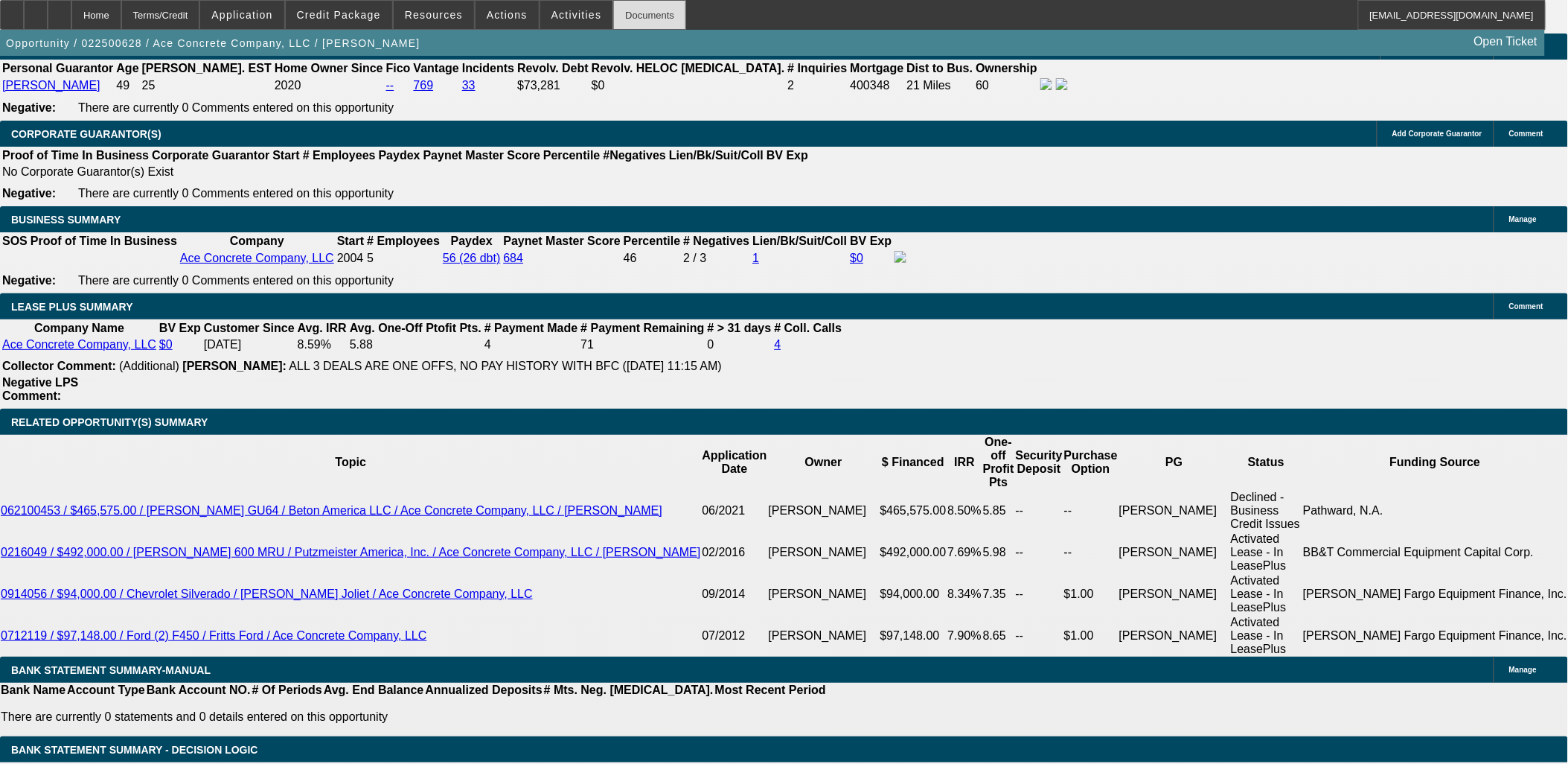
click at [629, 21] on div "Documents" at bounding box center [650, 15] width 73 height 30
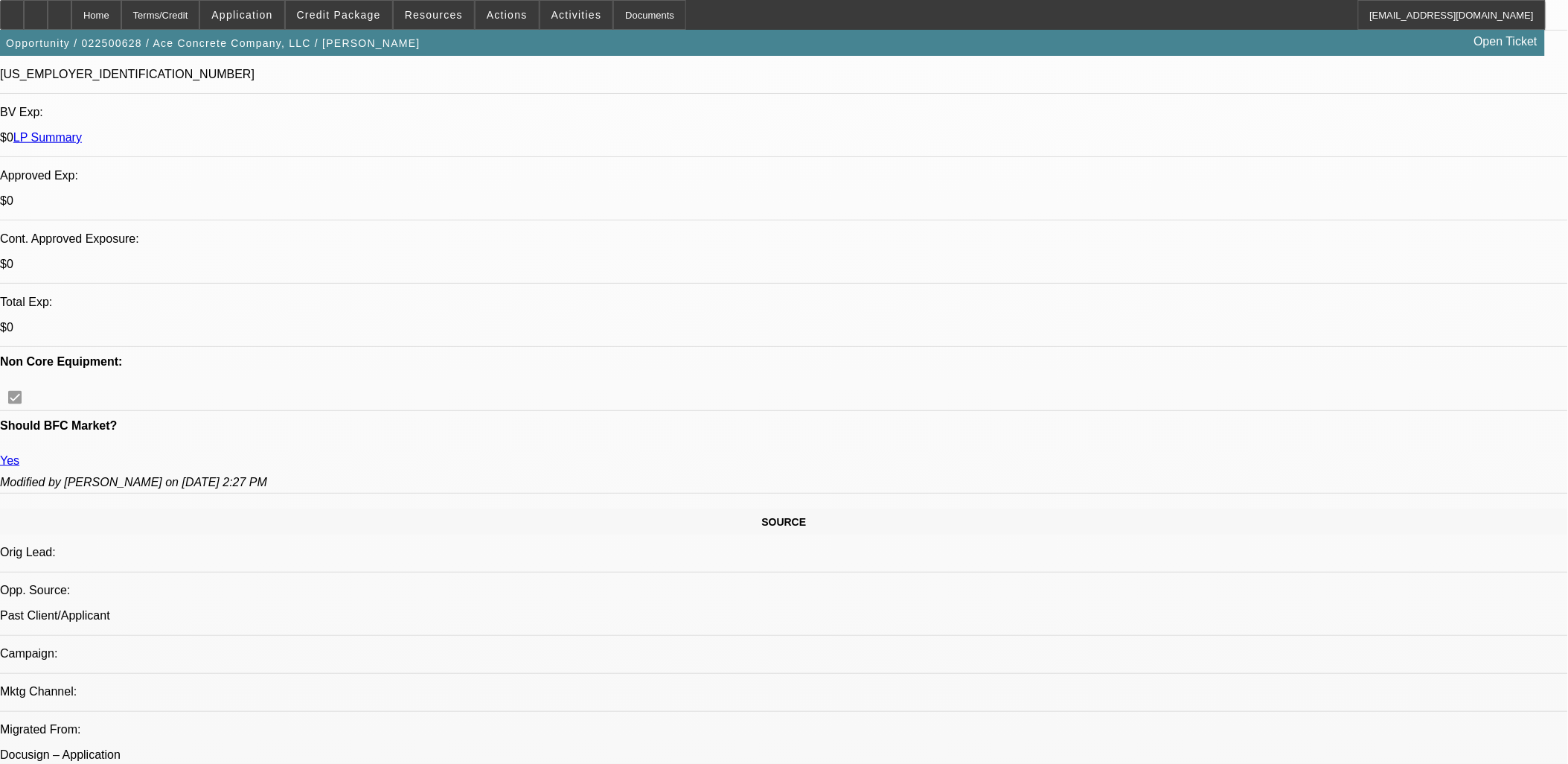
scroll to position [0, 0]
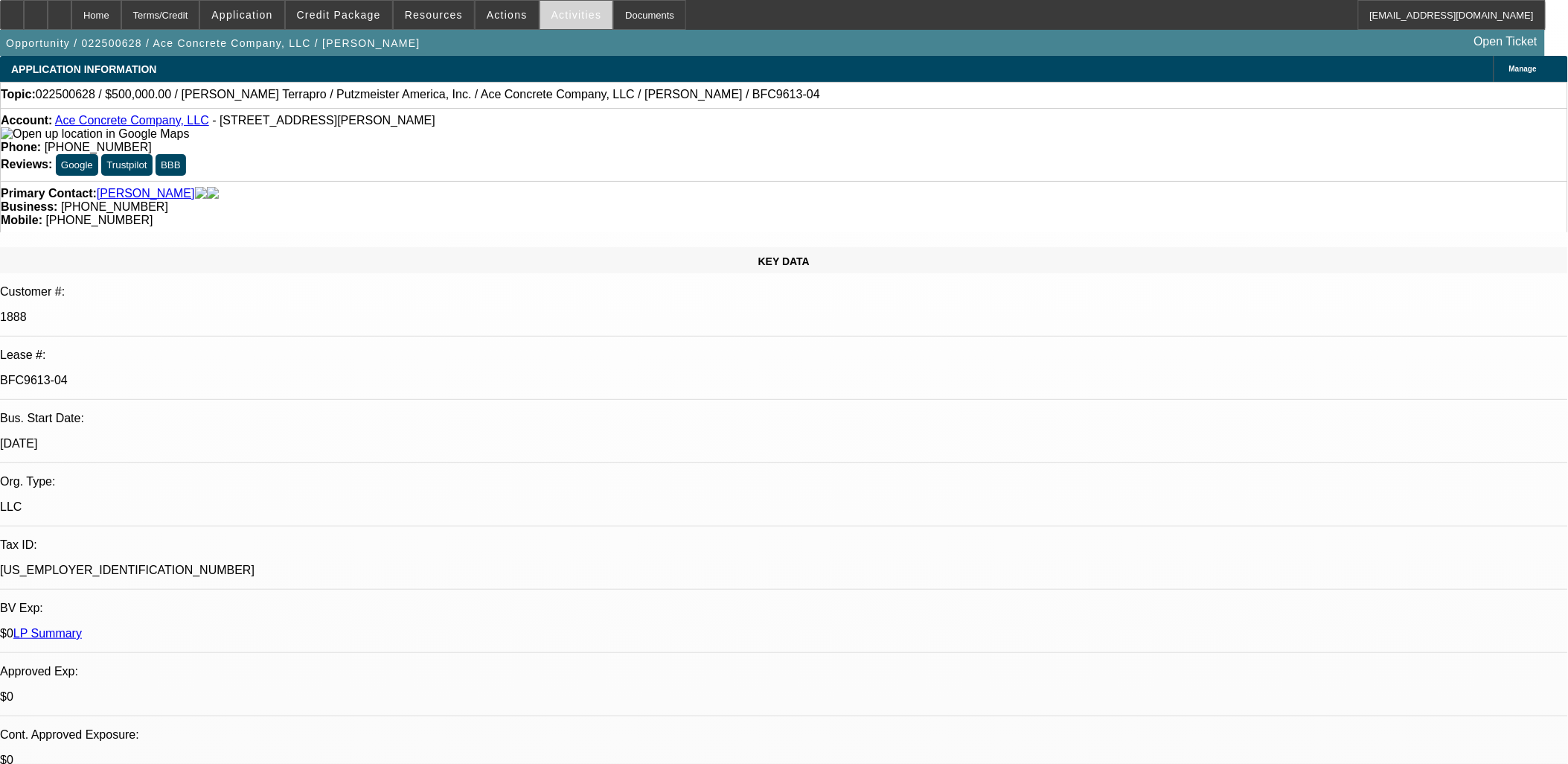
click at [543, 23] on span at bounding box center [577, 15] width 73 height 36
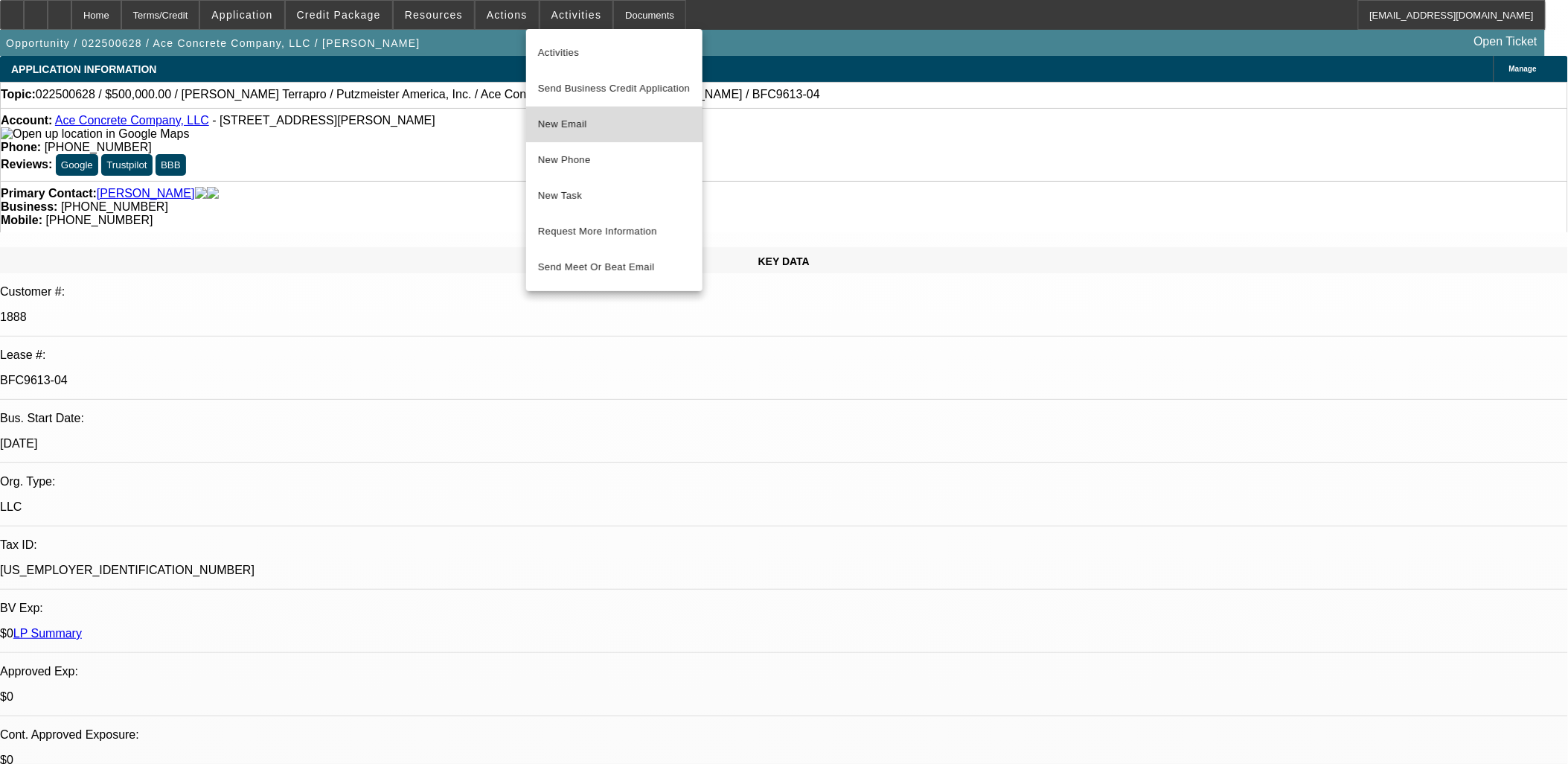
click at [618, 129] on span "New Email" at bounding box center [614, 124] width 153 height 18
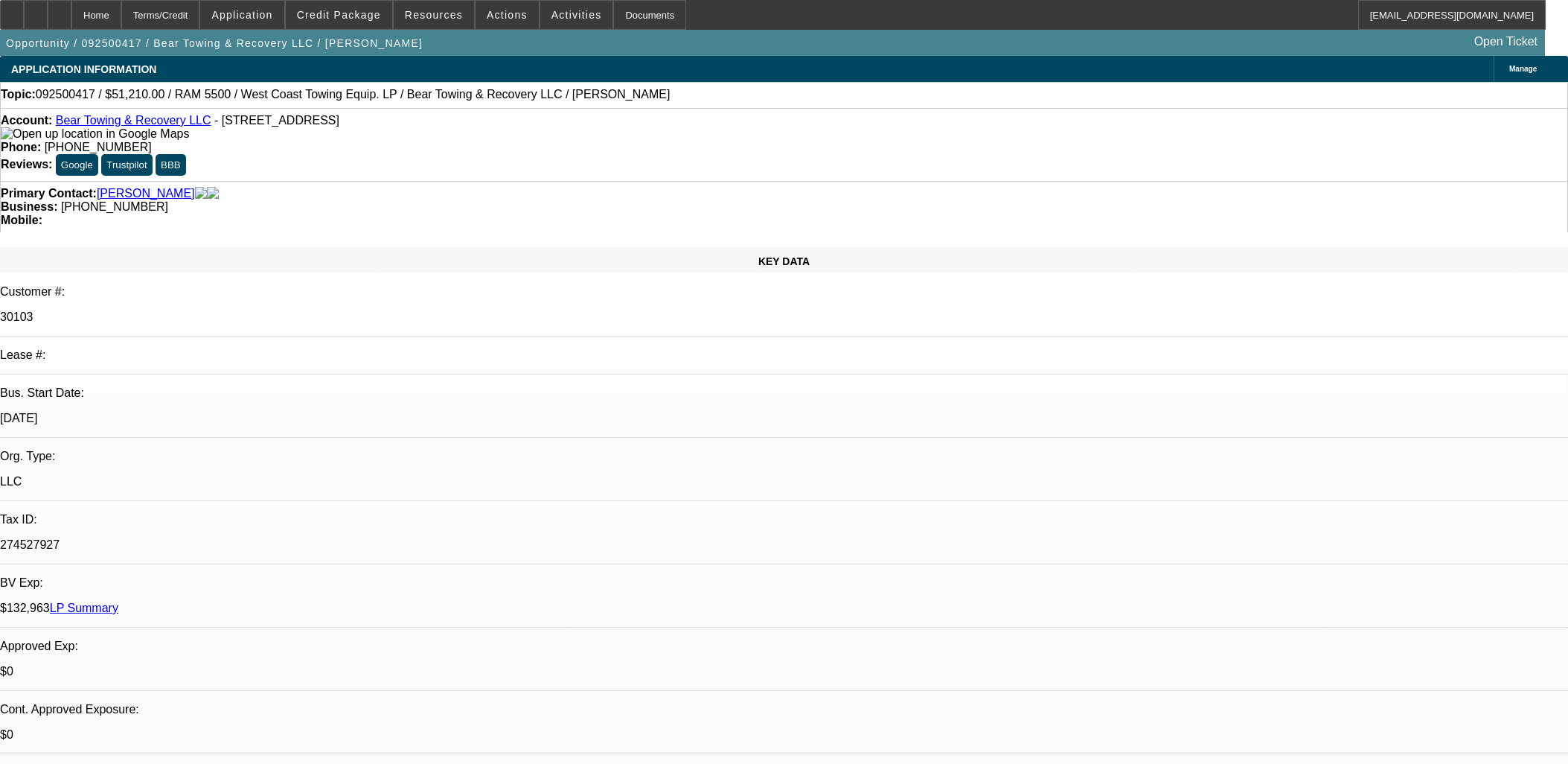
select select "0.1"
select select "0"
select select "3"
select select "0.1"
select select "4"
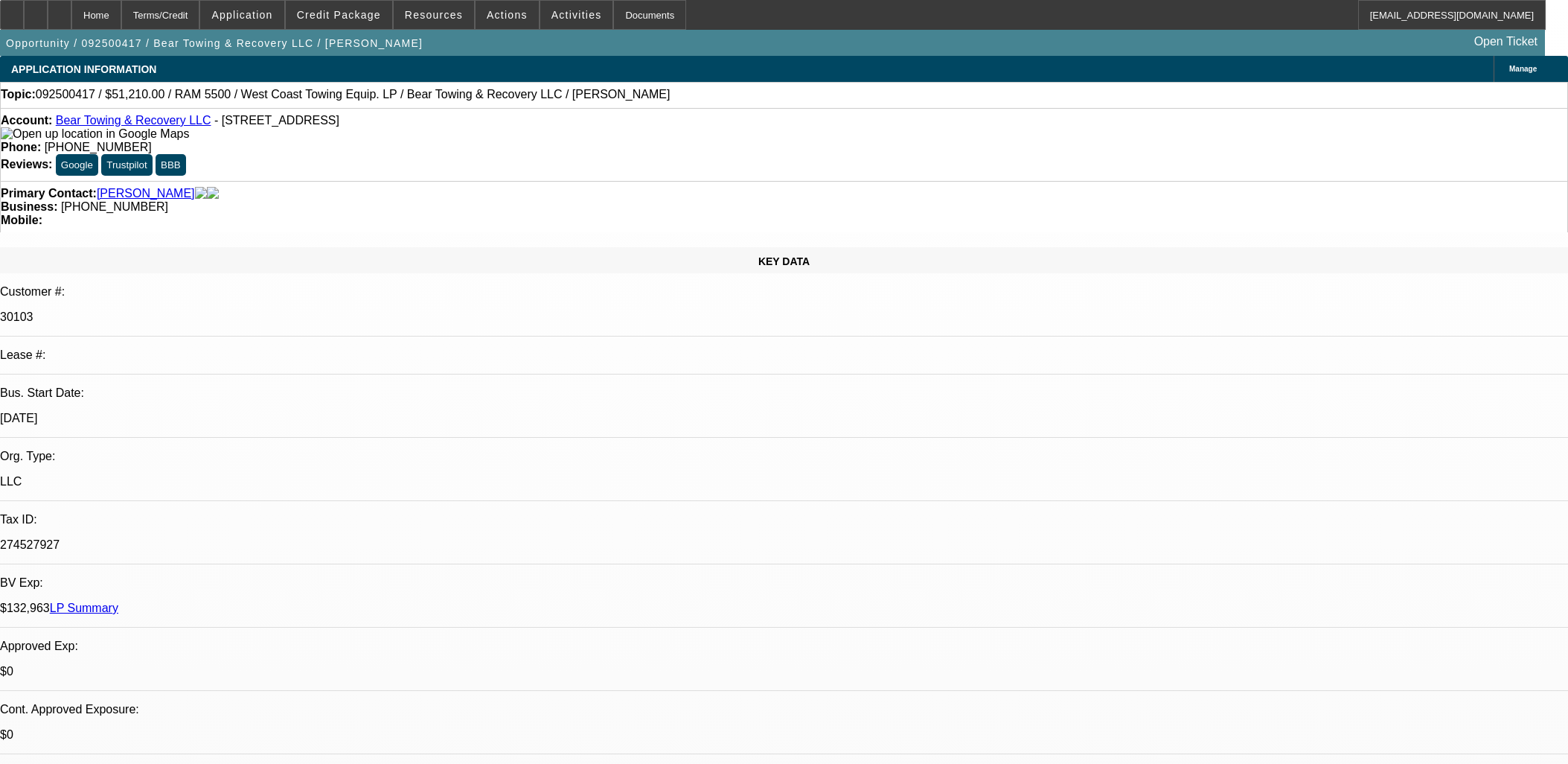
select select "0"
select select "3"
select select "0.1"
select select "4"
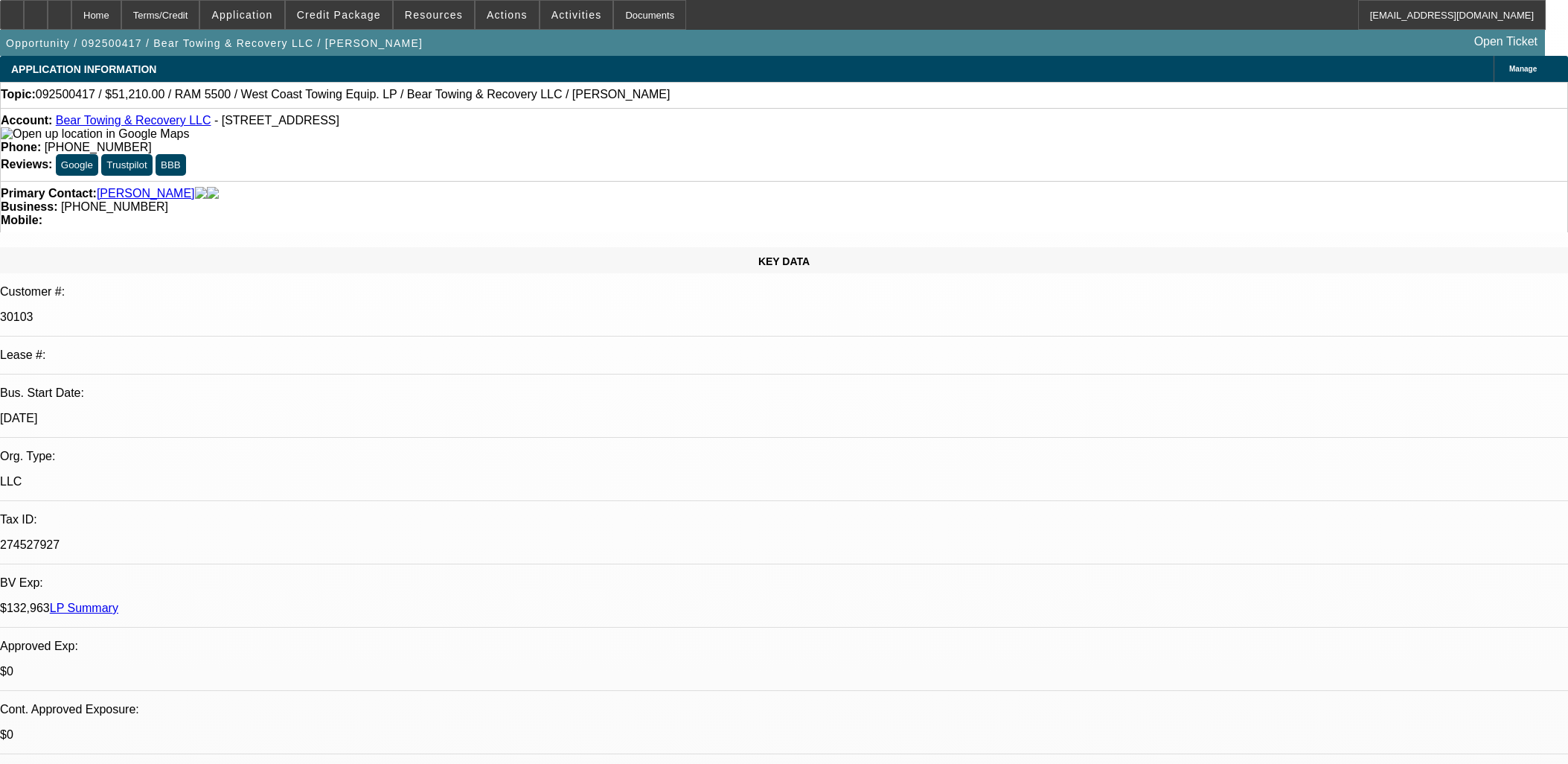
select select "0"
select select "3"
select select "0.1"
select select "4"
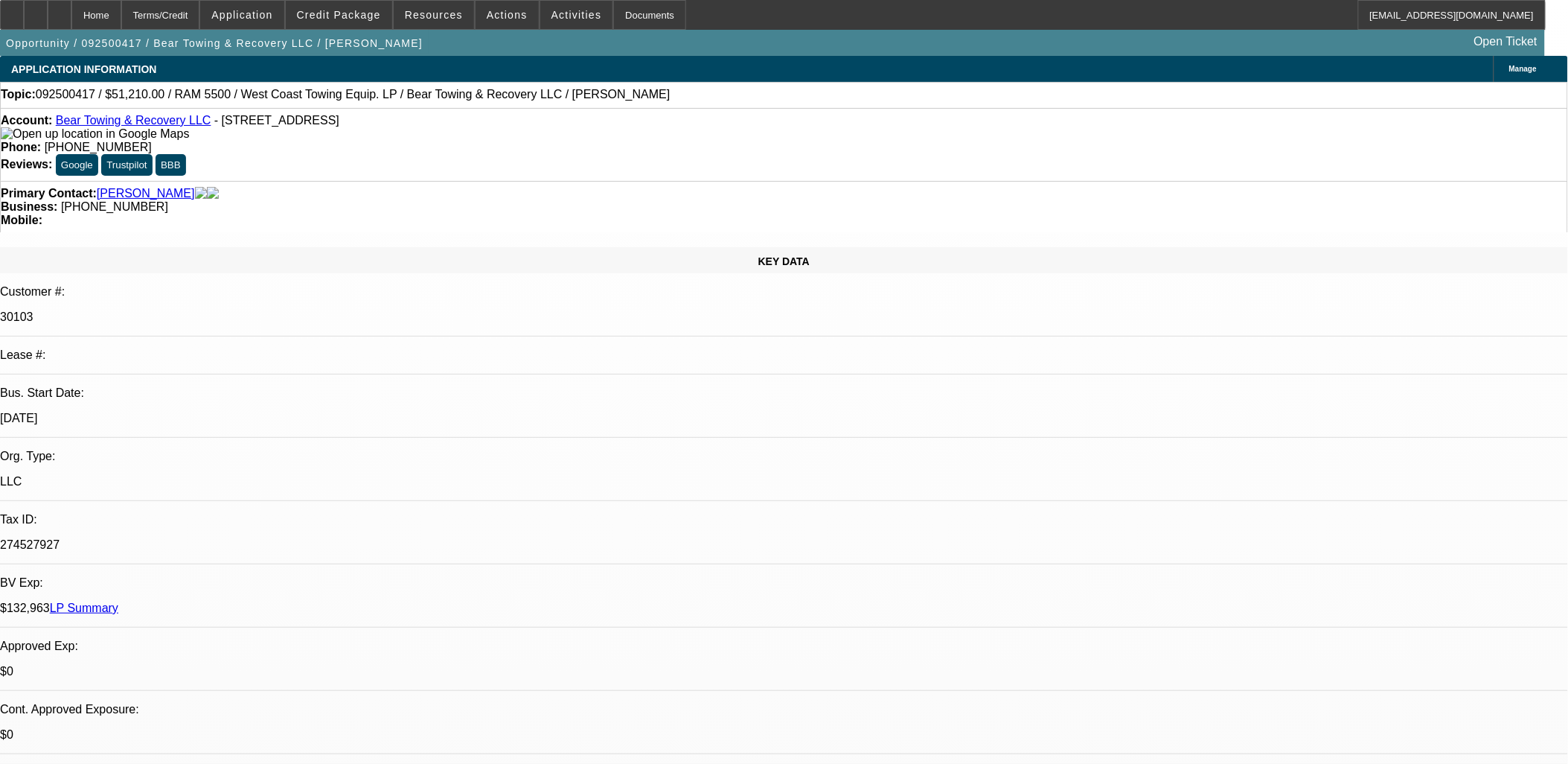
scroll to position [644, 0]
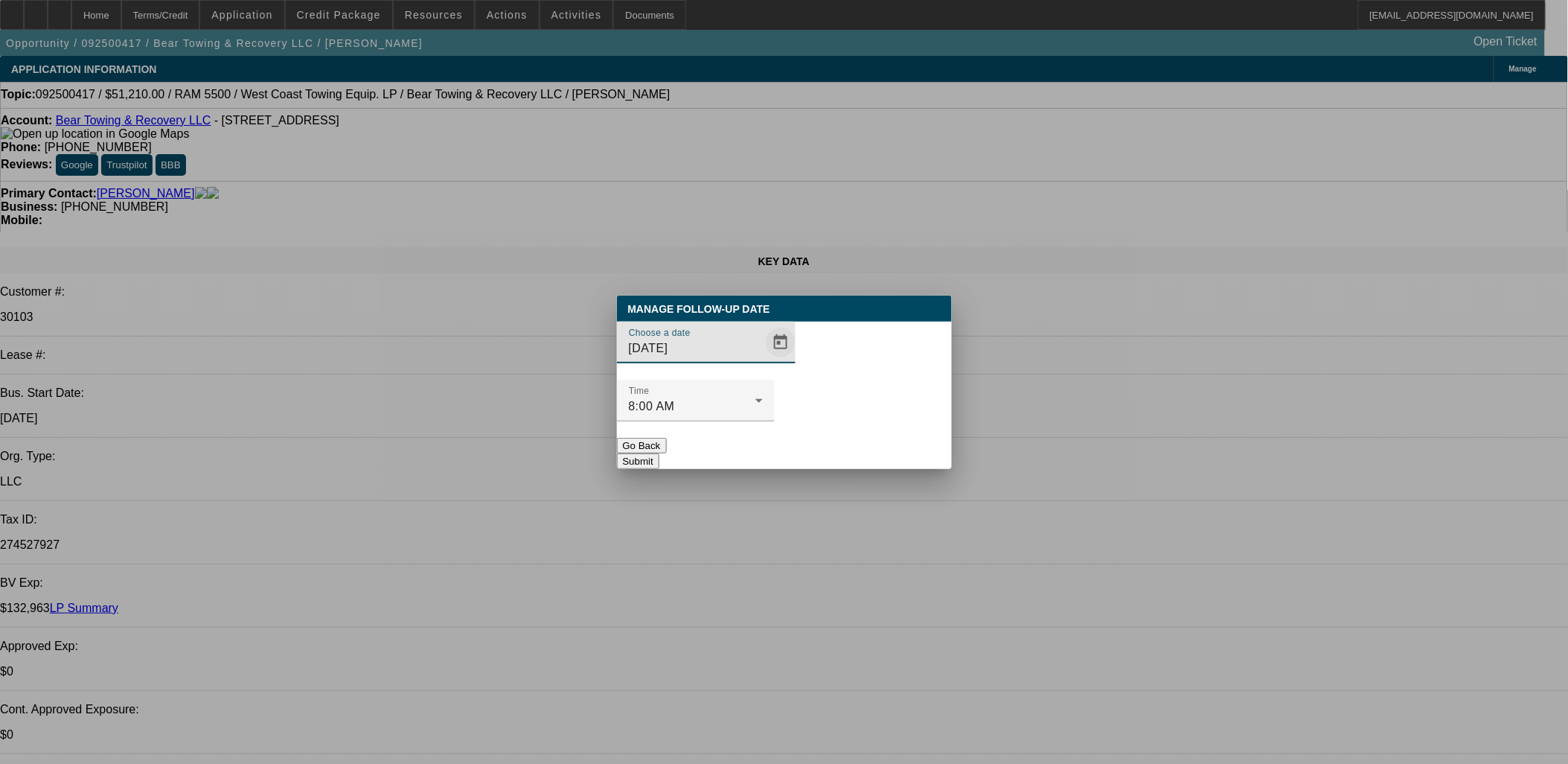
click at [763, 360] on span "Open calendar" at bounding box center [781, 342] width 36 height 36
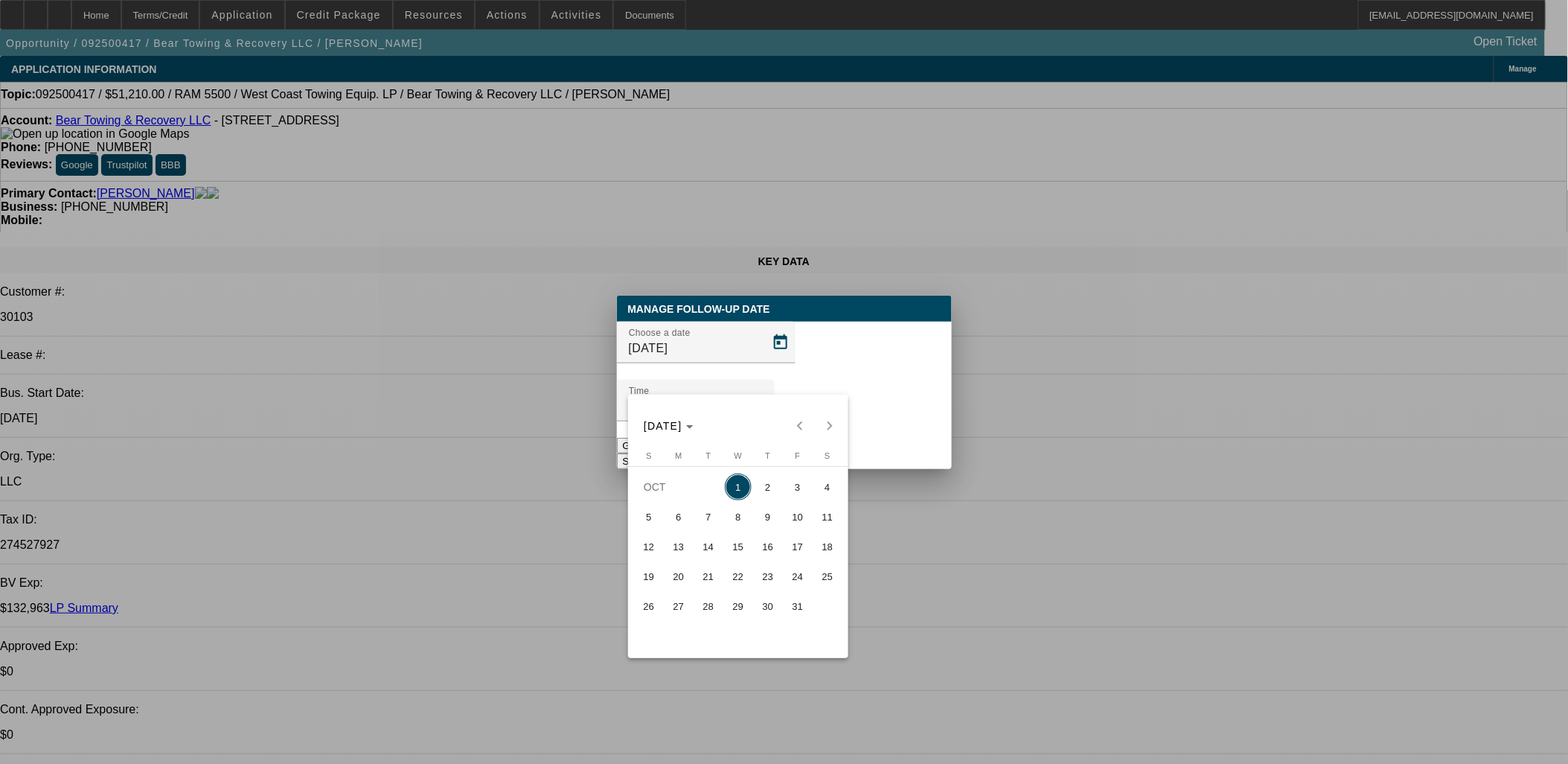
click at [796, 493] on span "3" at bounding box center [797, 486] width 26 height 27
type input "10/3/2025"
click at [659, 453] on button "Submit" at bounding box center [638, 461] width 42 height 16
